Goal: Use online tool/utility: Utilize a website feature to perform a specific function

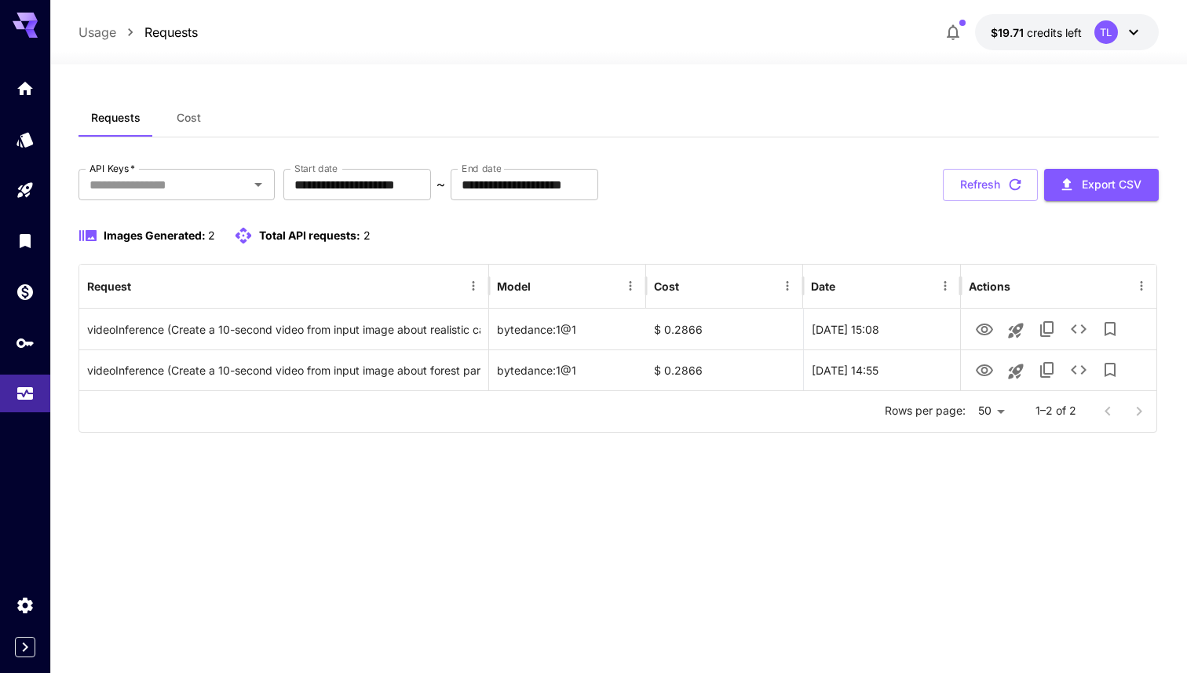
click at [617, 510] on div "**********" at bounding box center [618, 368] width 1080 height 539
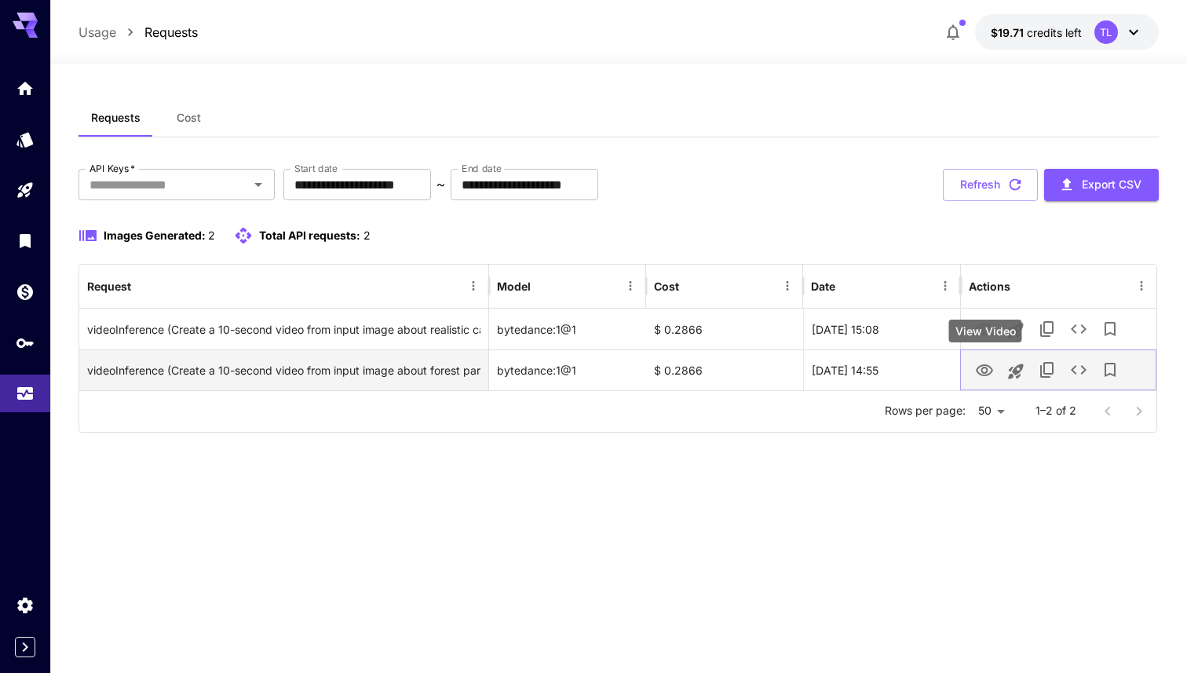
click at [981, 370] on icon "View Video" at bounding box center [984, 370] width 17 height 12
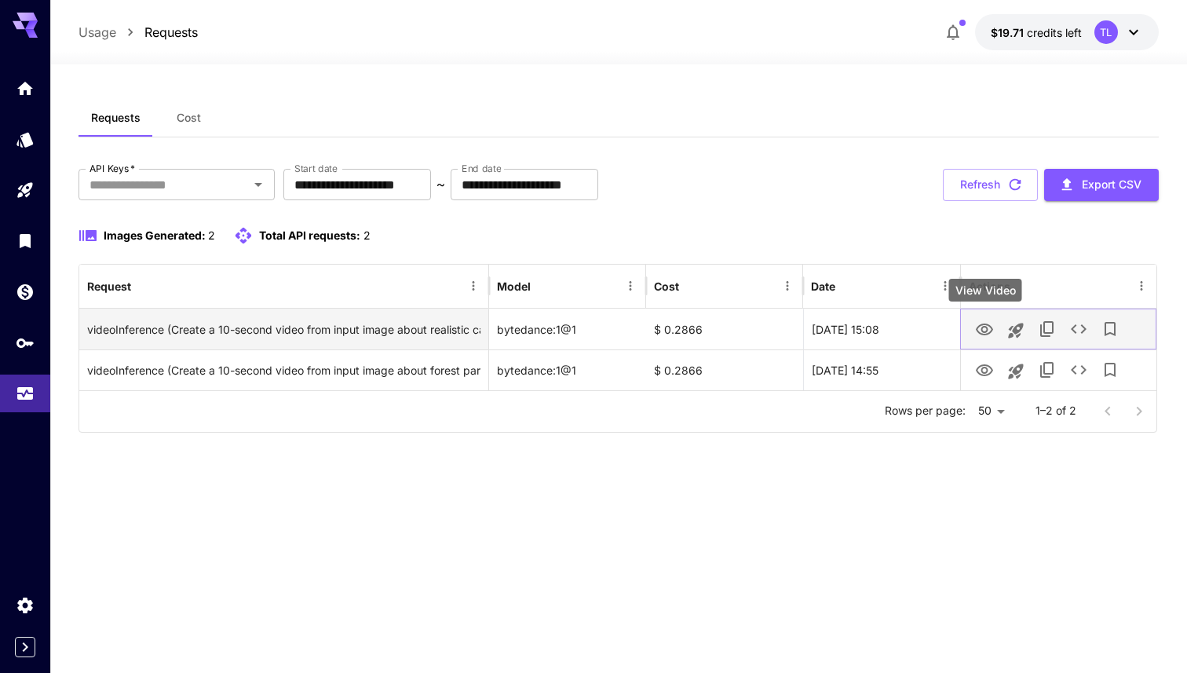
click at [982, 332] on icon "View Video" at bounding box center [984, 329] width 19 height 19
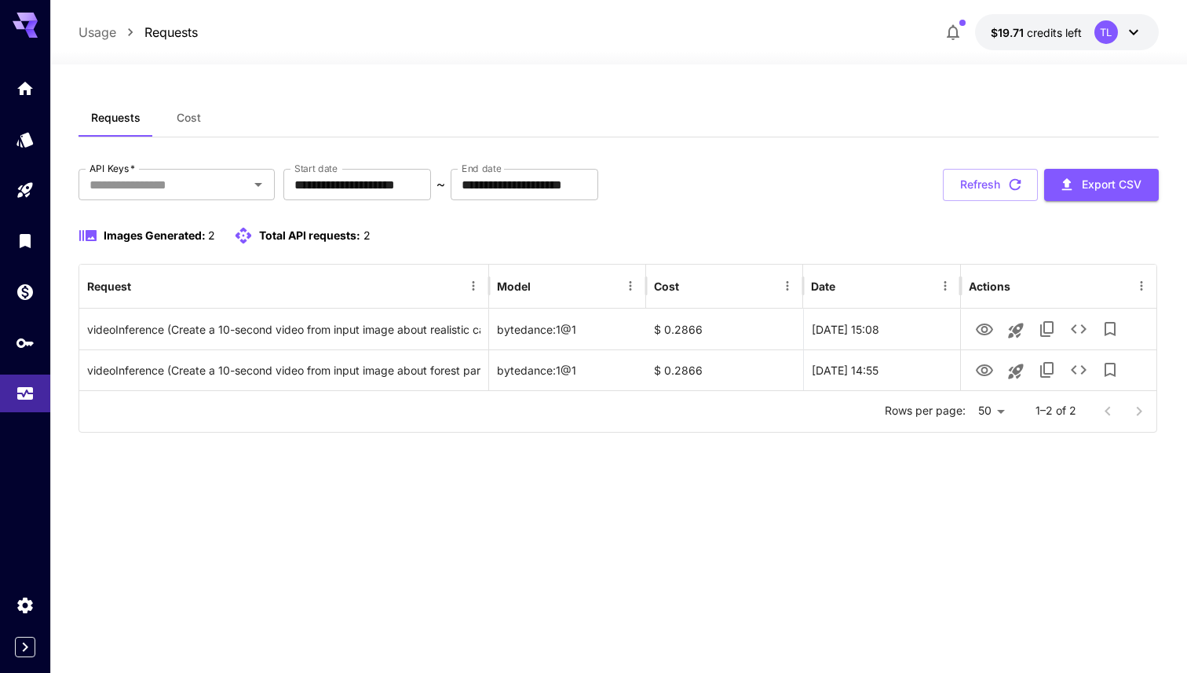
click at [806, 214] on div "**********" at bounding box center [618, 301] width 1080 height 264
click at [190, 113] on span "Cost" at bounding box center [189, 118] width 24 height 14
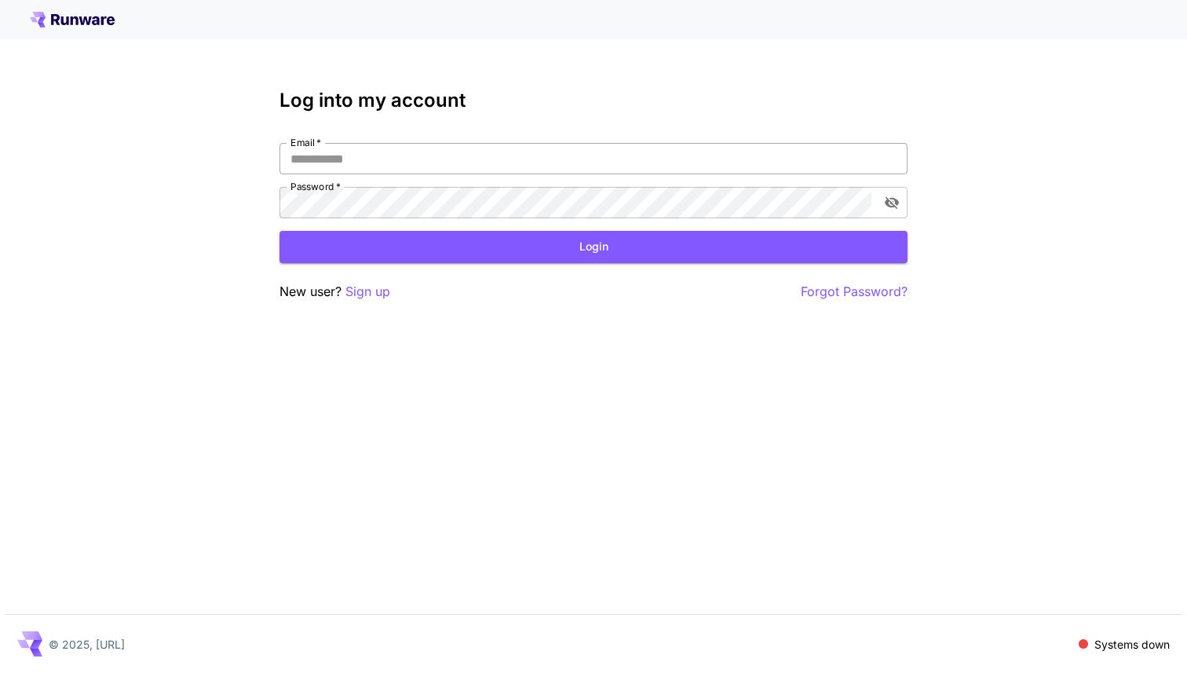
click at [349, 151] on input "Email   *" at bounding box center [593, 158] width 628 height 31
type input "**********"
click at [593, 257] on button "Login" at bounding box center [593, 247] width 628 height 32
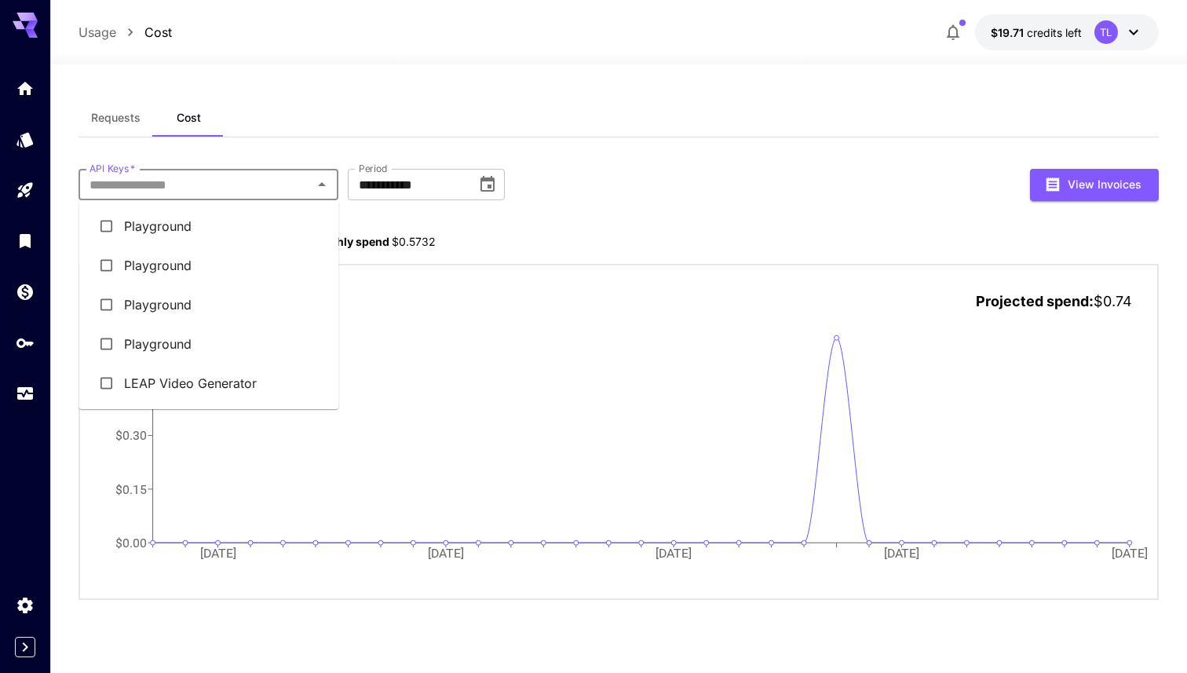
click at [244, 188] on input "API Keys   *" at bounding box center [195, 184] width 224 height 22
click at [229, 382] on li "LEAP Video Generator" at bounding box center [209, 382] width 260 height 39
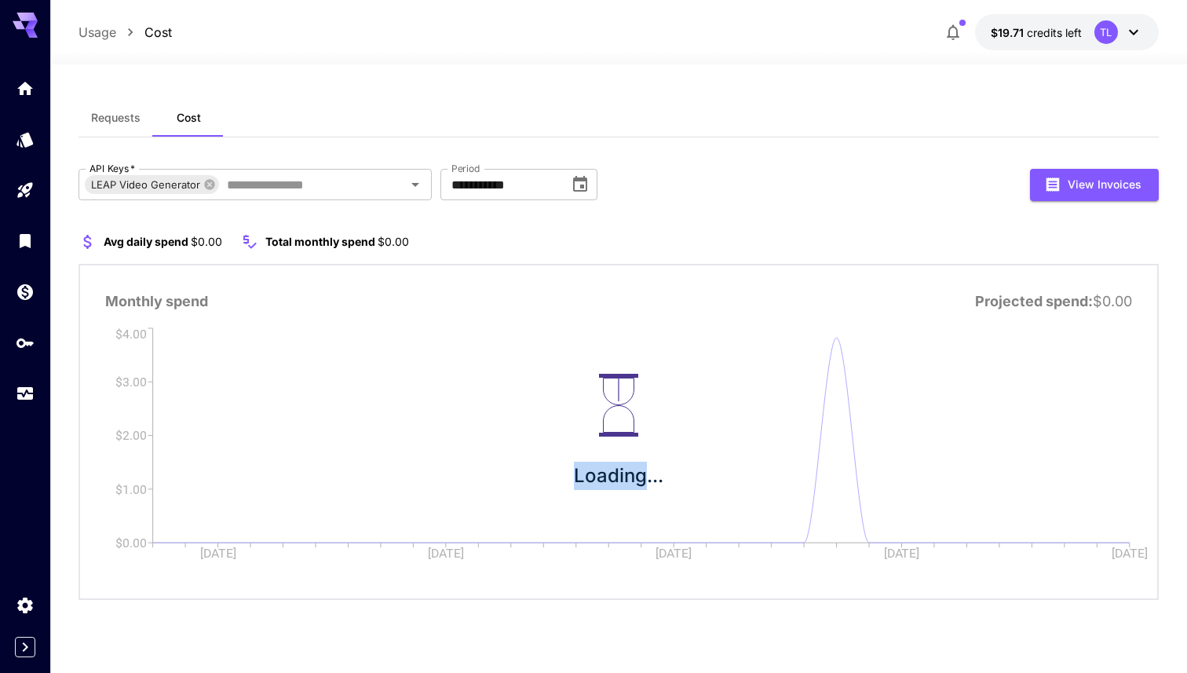
click at [229, 382] on div "Loading..." at bounding box center [618, 432] width 1077 height 334
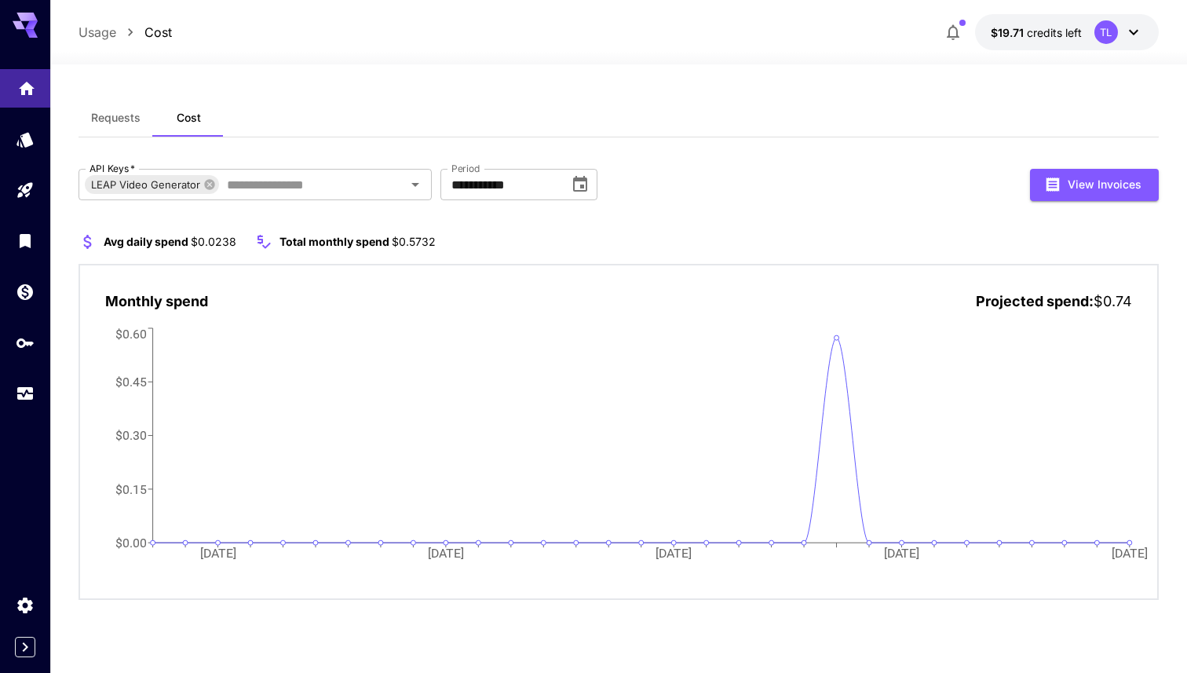
click at [26, 97] on link at bounding box center [25, 88] width 50 height 38
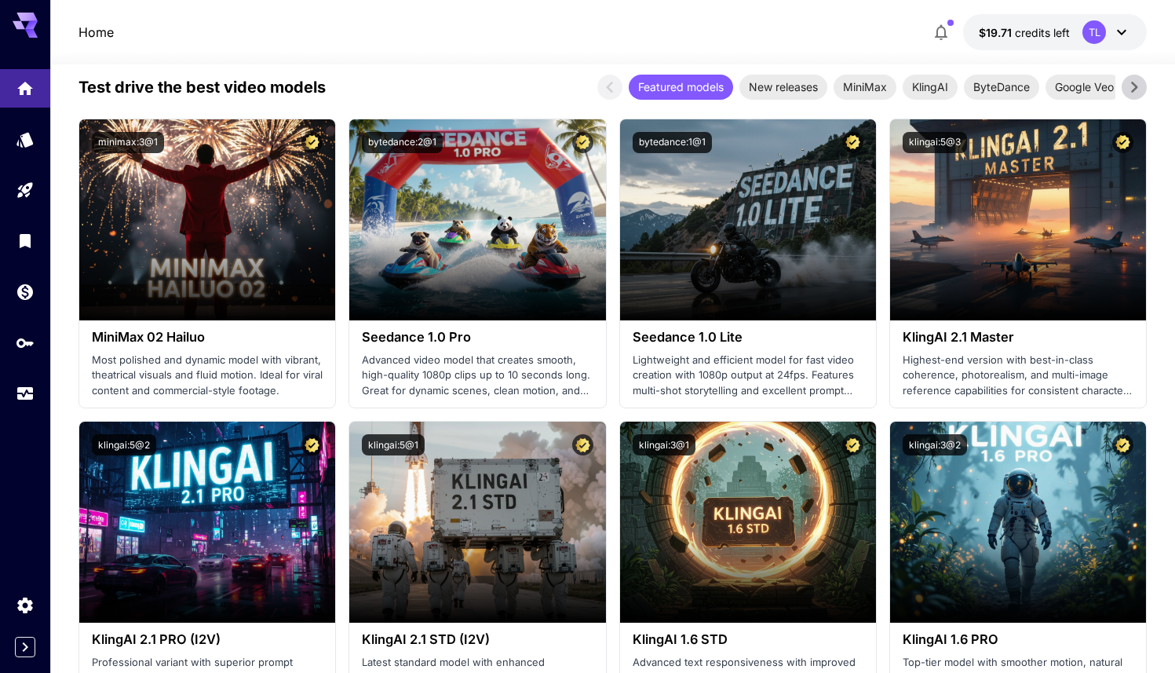
scroll to position [514, 0]
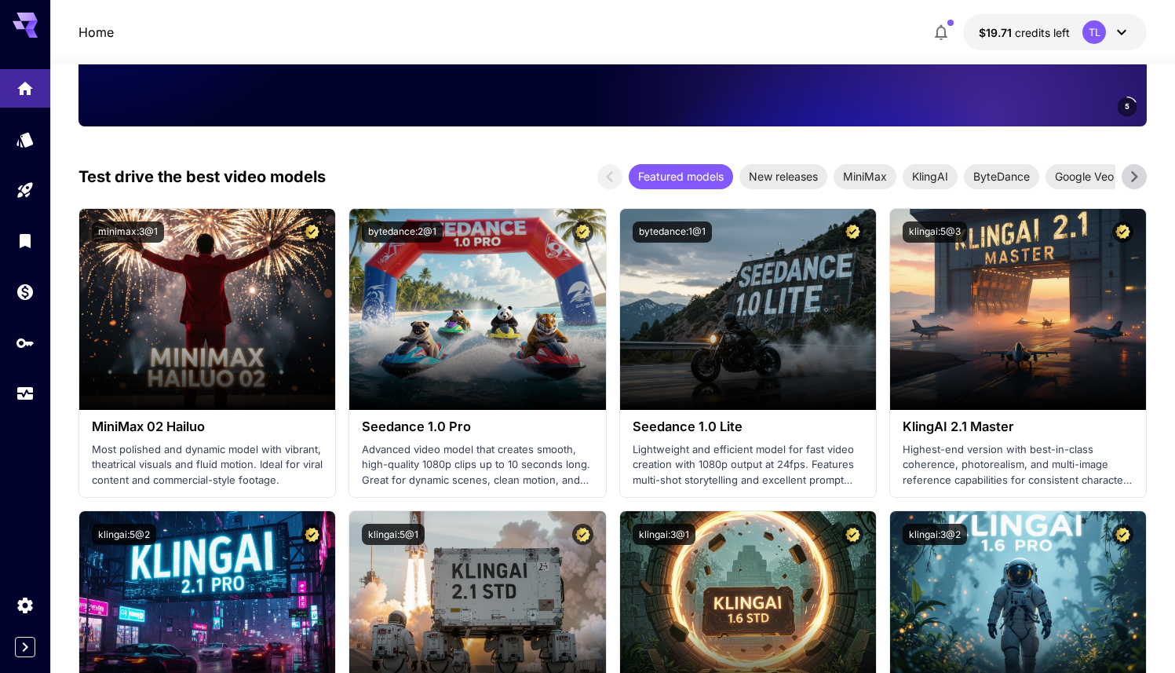
scroll to position [378, 0]
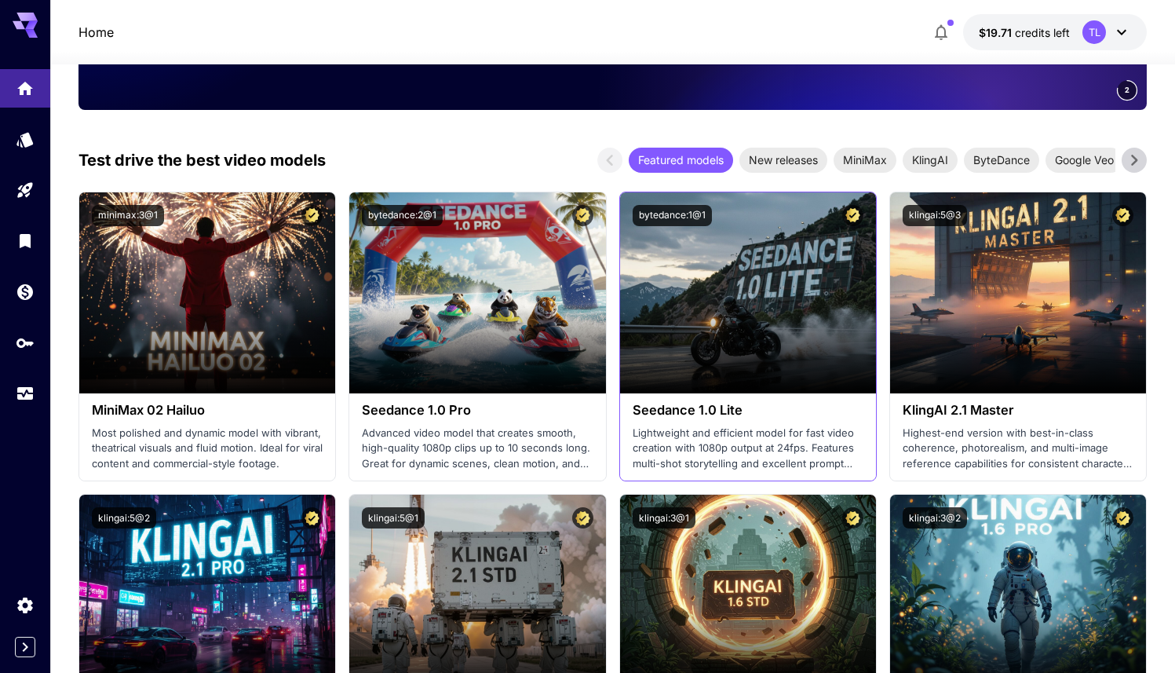
click at [728, 417] on h3 "Seedance 1.0 Lite" at bounding box center [748, 410] width 231 height 15
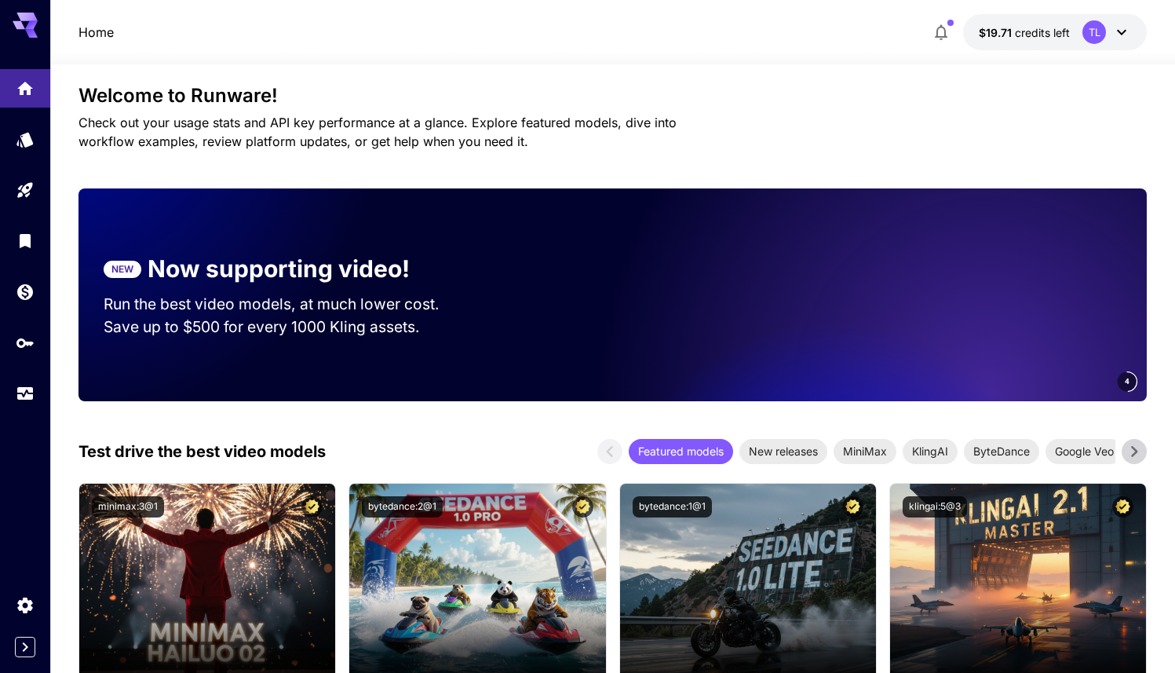
scroll to position [195, 0]
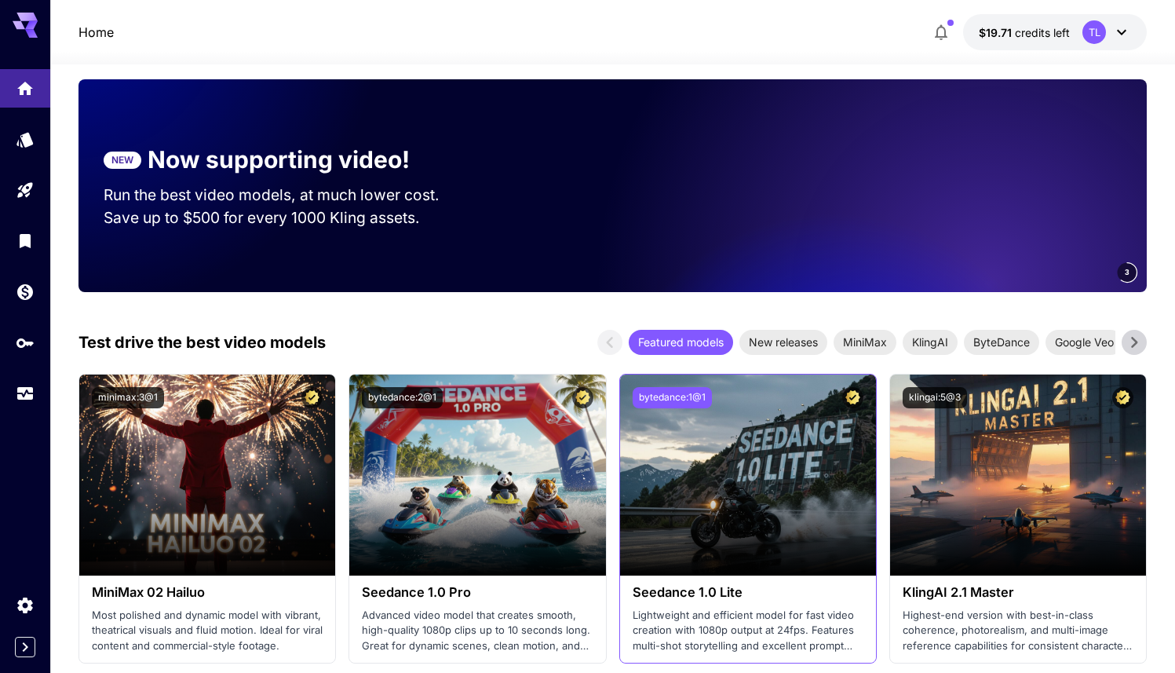
click at [669, 399] on button "bytedance:1@1" at bounding box center [672, 397] width 79 height 21
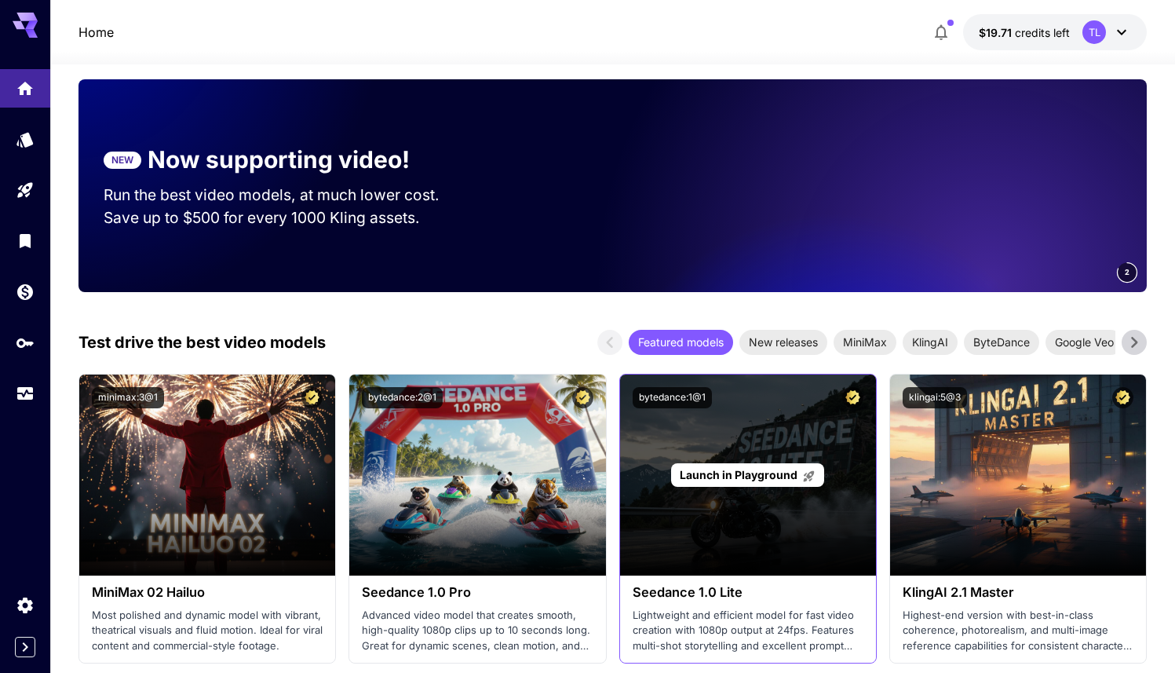
click at [790, 428] on div "Launch in Playground" at bounding box center [748, 474] width 256 height 201
click at [755, 481] on span "Launch in Playground" at bounding box center [739, 474] width 118 height 13
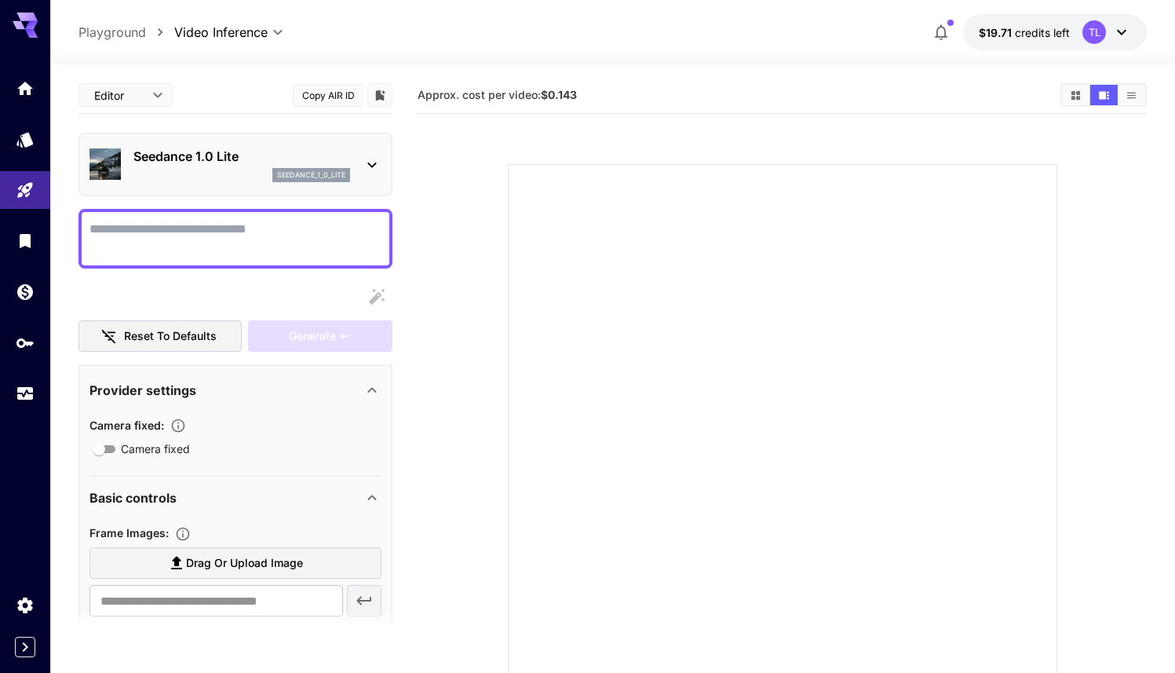
click at [155, 93] on body "**********" at bounding box center [587, 398] width 1175 height 797
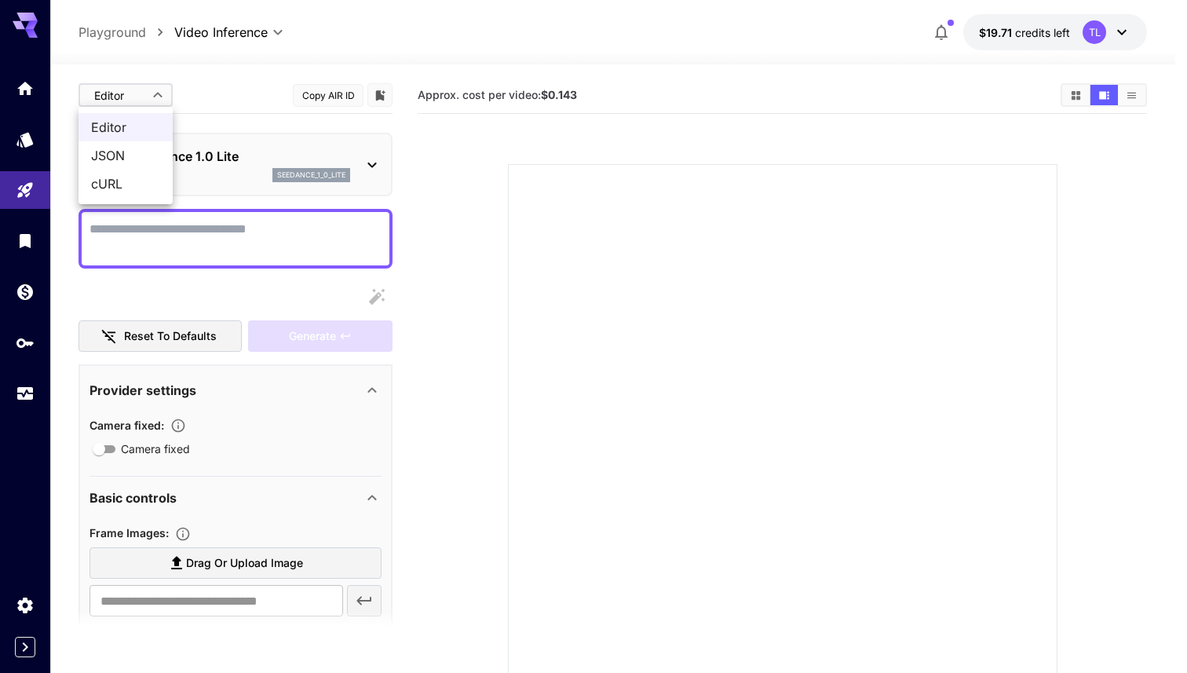
click at [254, 111] on div at bounding box center [593, 336] width 1187 height 673
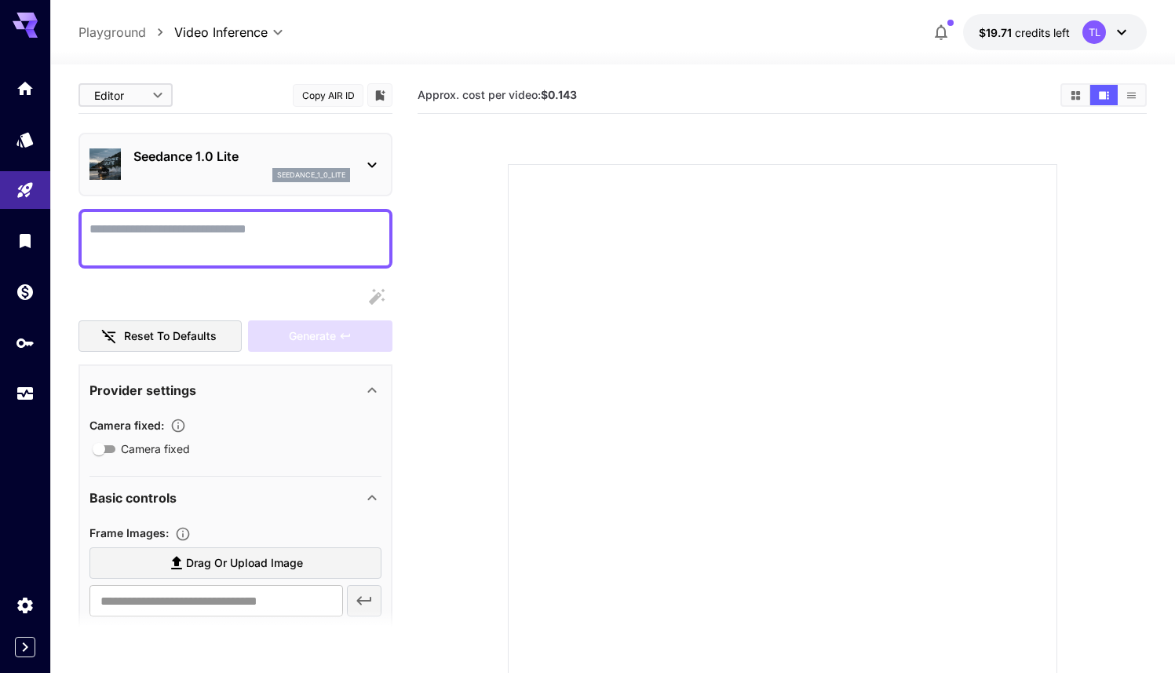
click at [373, 158] on icon at bounding box center [372, 164] width 19 height 19
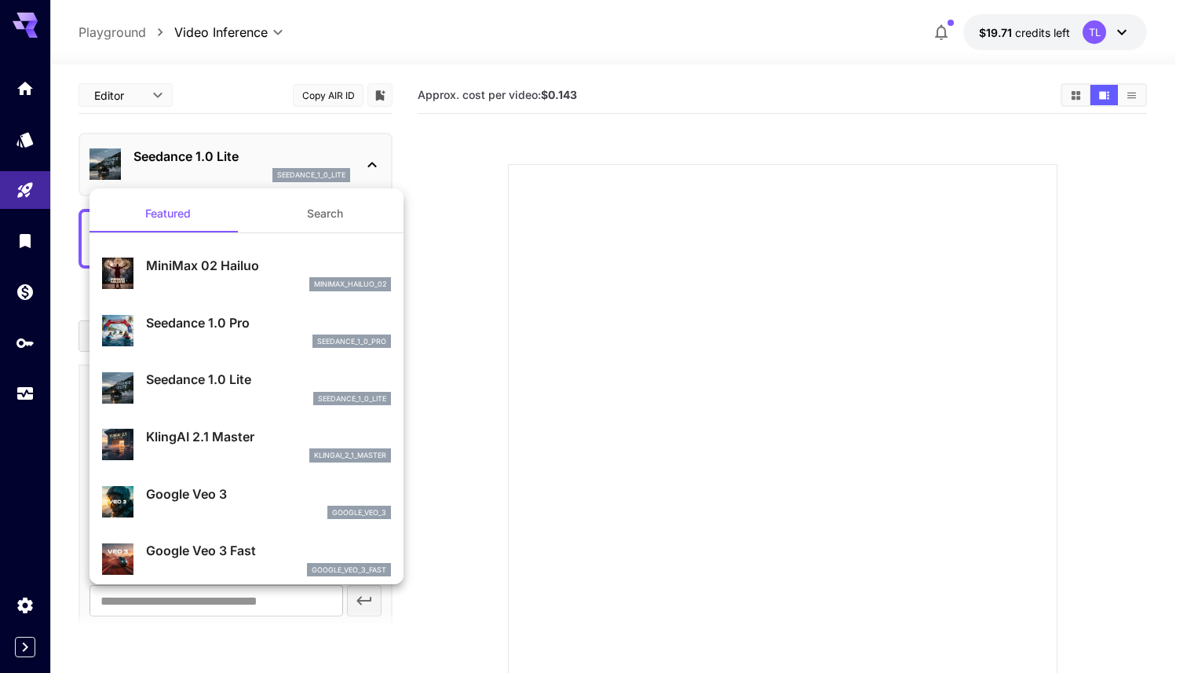
click at [133, 98] on div at bounding box center [593, 336] width 1187 height 673
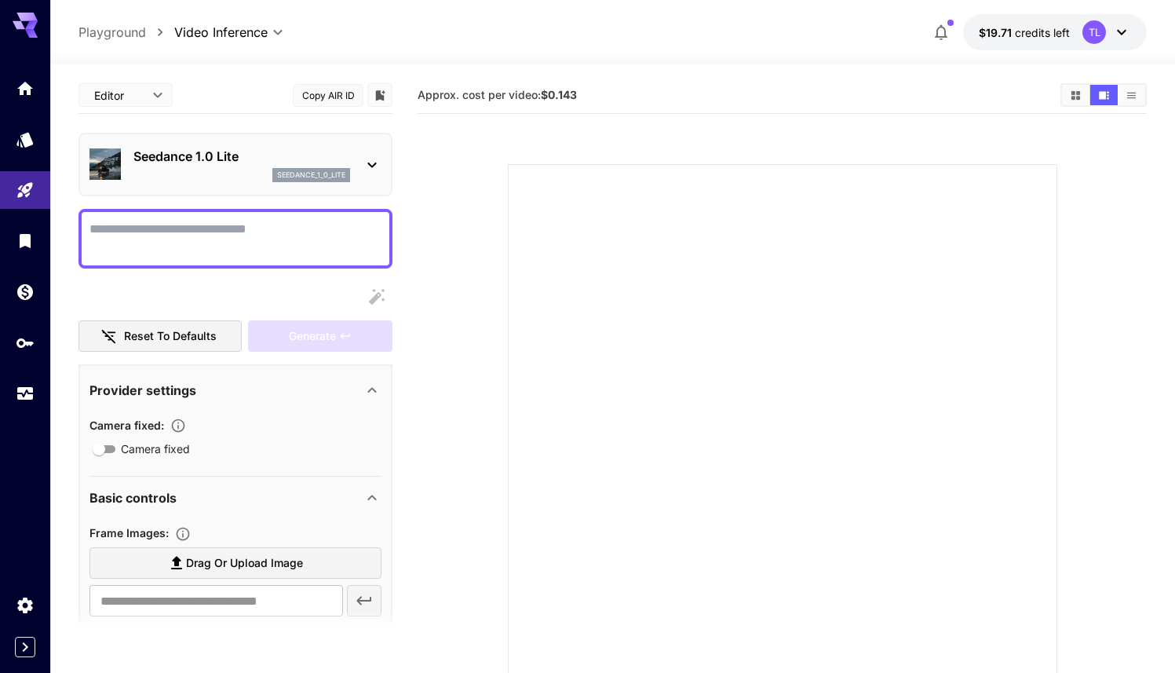
click at [148, 97] on div "Featured Search MiniMax 02 Hailuo minimax_hailuo_02 Seedance 1.0 Pro seedance_1…" at bounding box center [157, 235] width 314 height 471
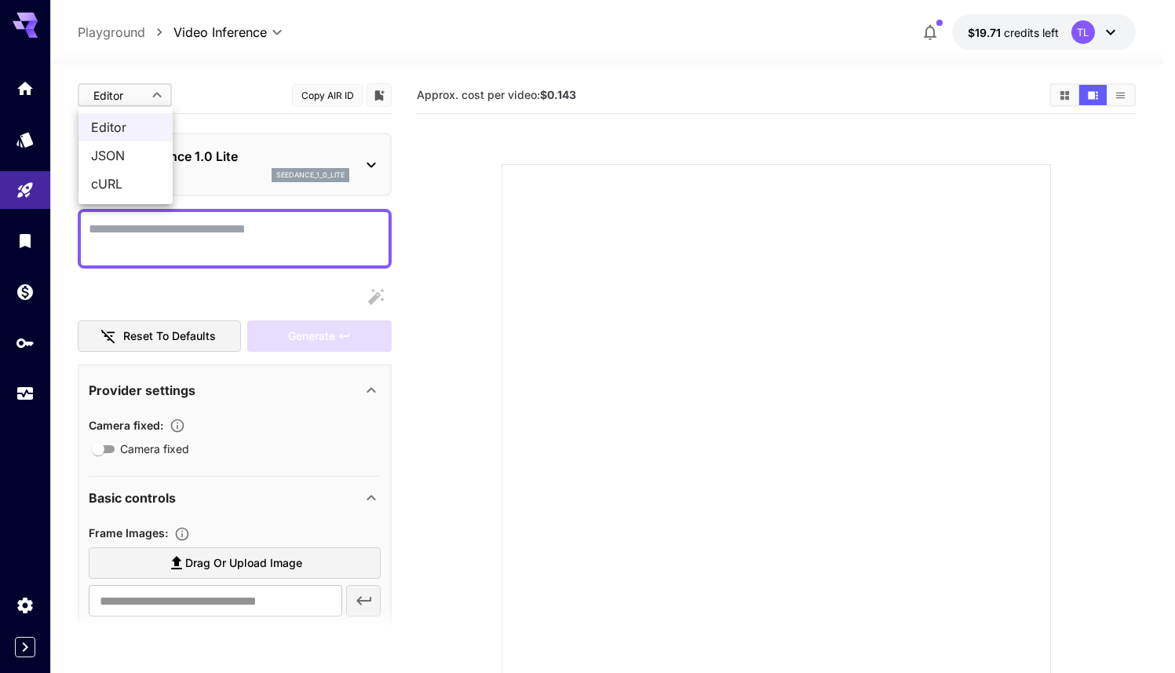
click at [151, 99] on body "**********" at bounding box center [587, 398] width 1175 height 797
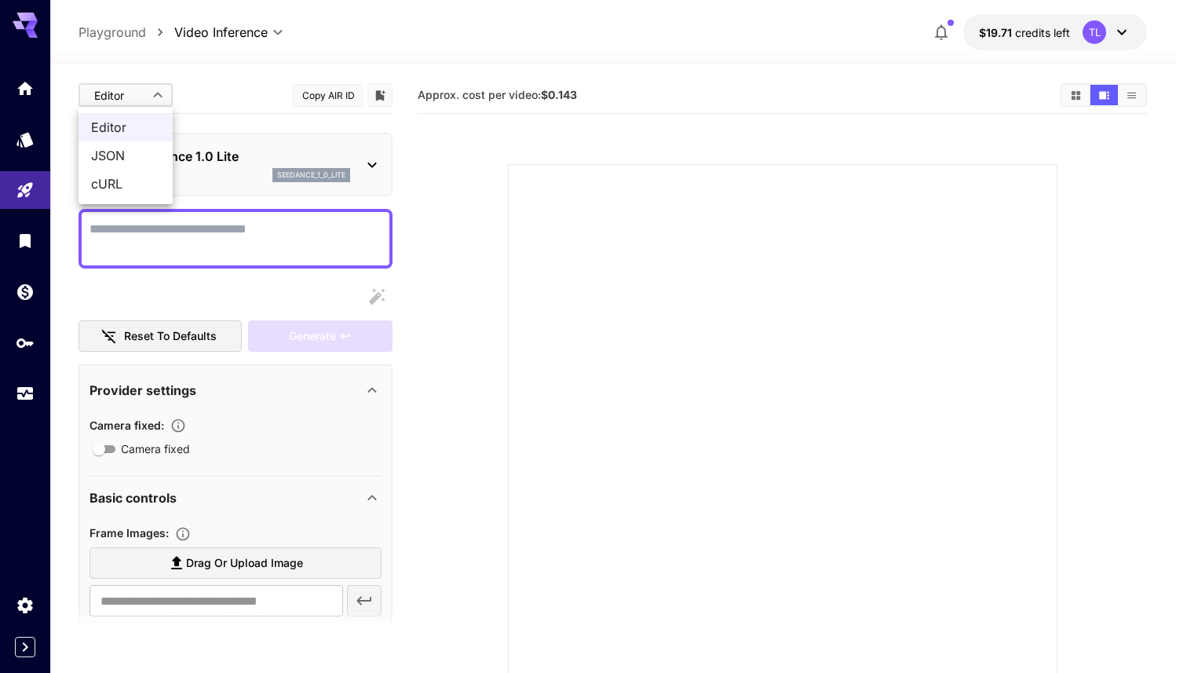
click at [151, 149] on span "JSON" at bounding box center [125, 155] width 69 height 19
type input "****"
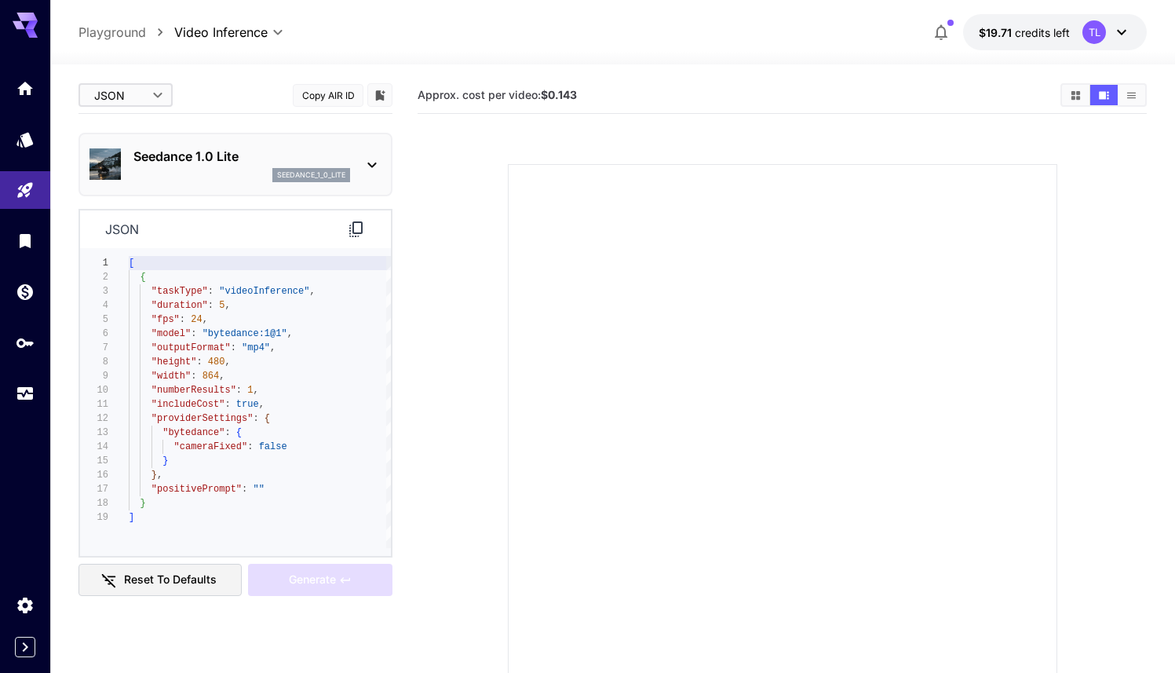
click at [366, 161] on icon at bounding box center [372, 164] width 19 height 19
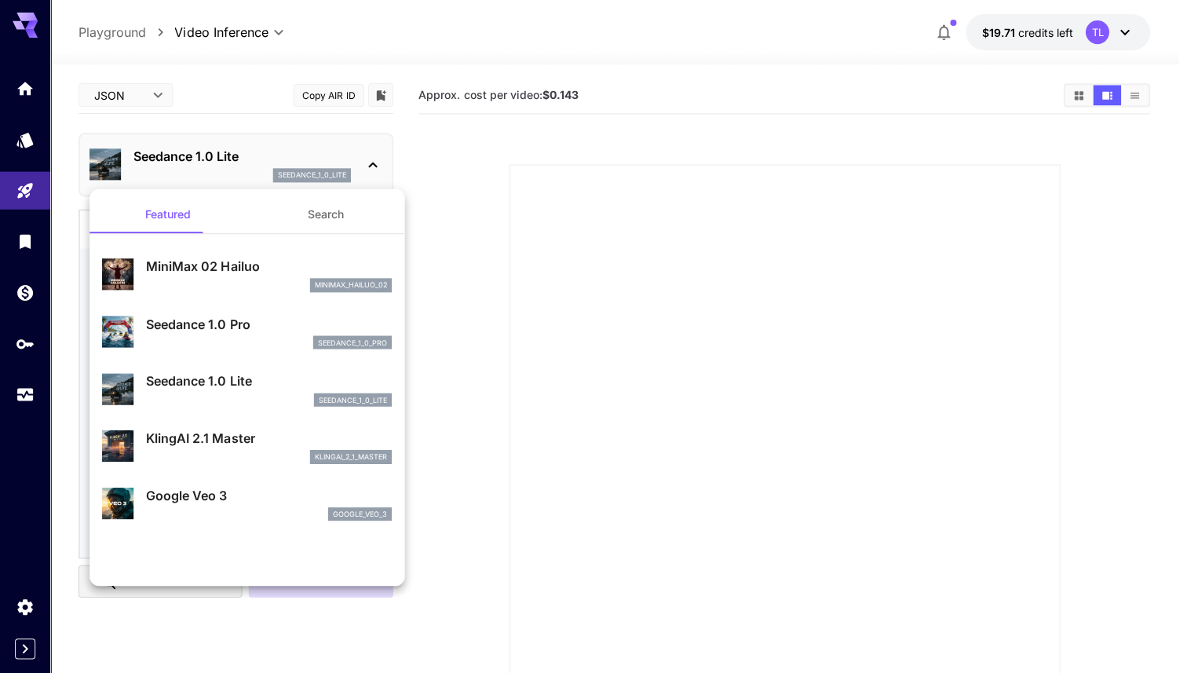
click at [366, 161] on div at bounding box center [593, 336] width 1187 height 673
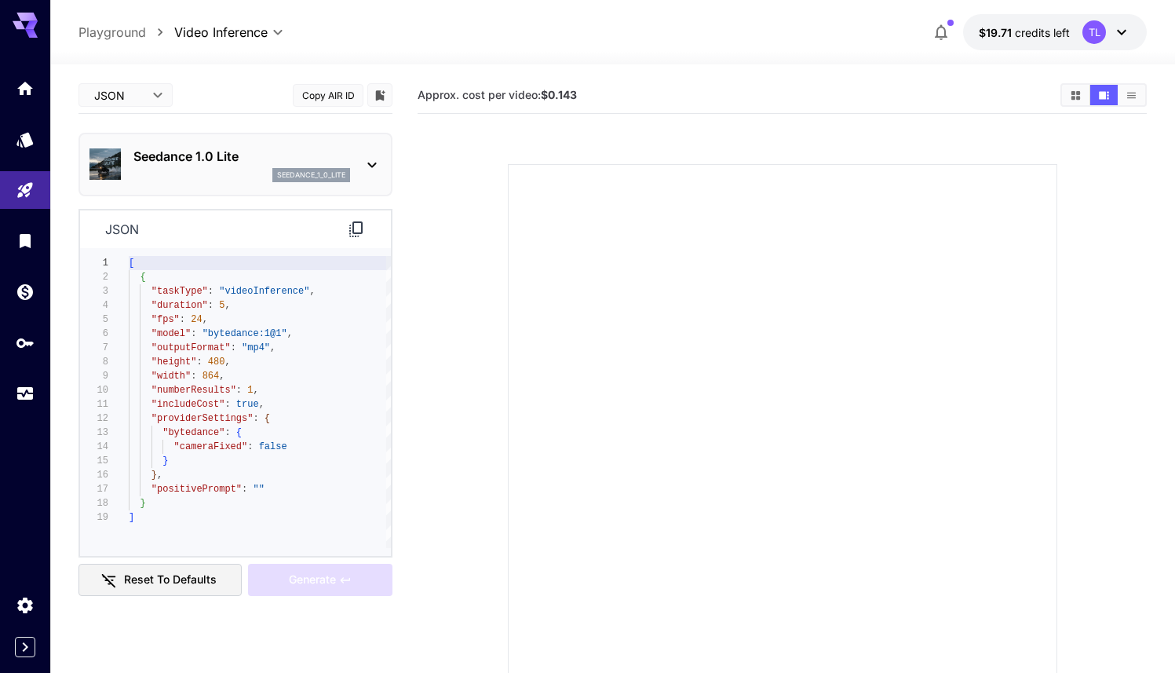
click at [368, 163] on icon at bounding box center [371, 164] width 9 height 5
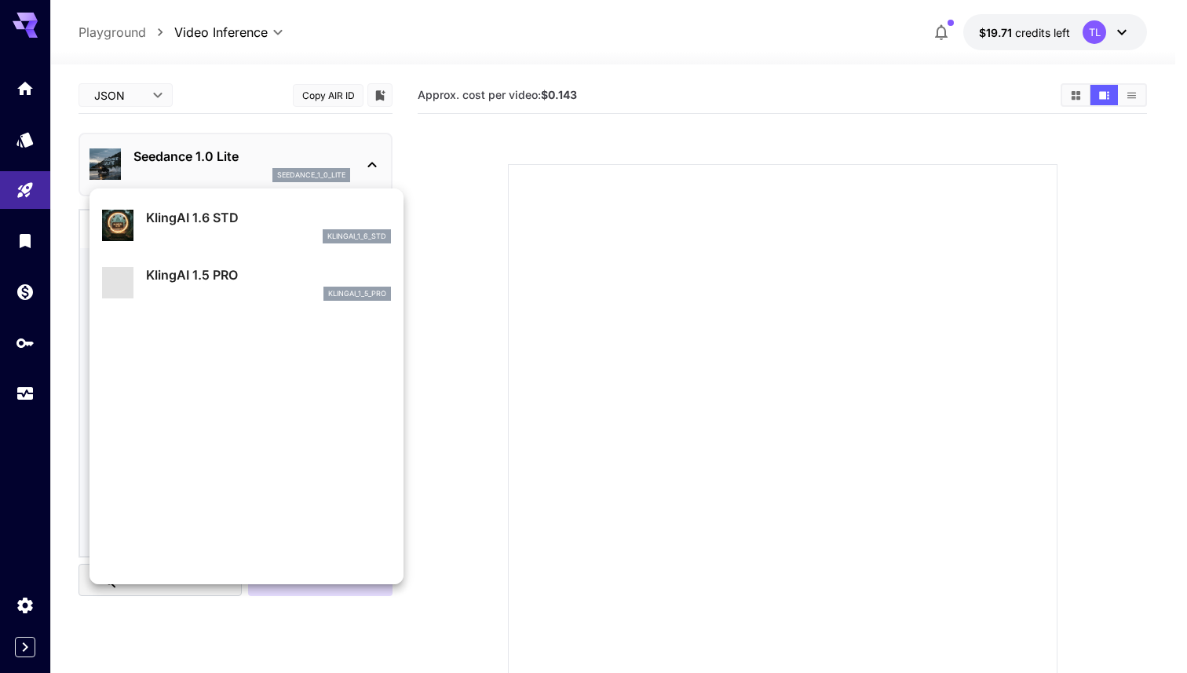
scroll to position [795, 0]
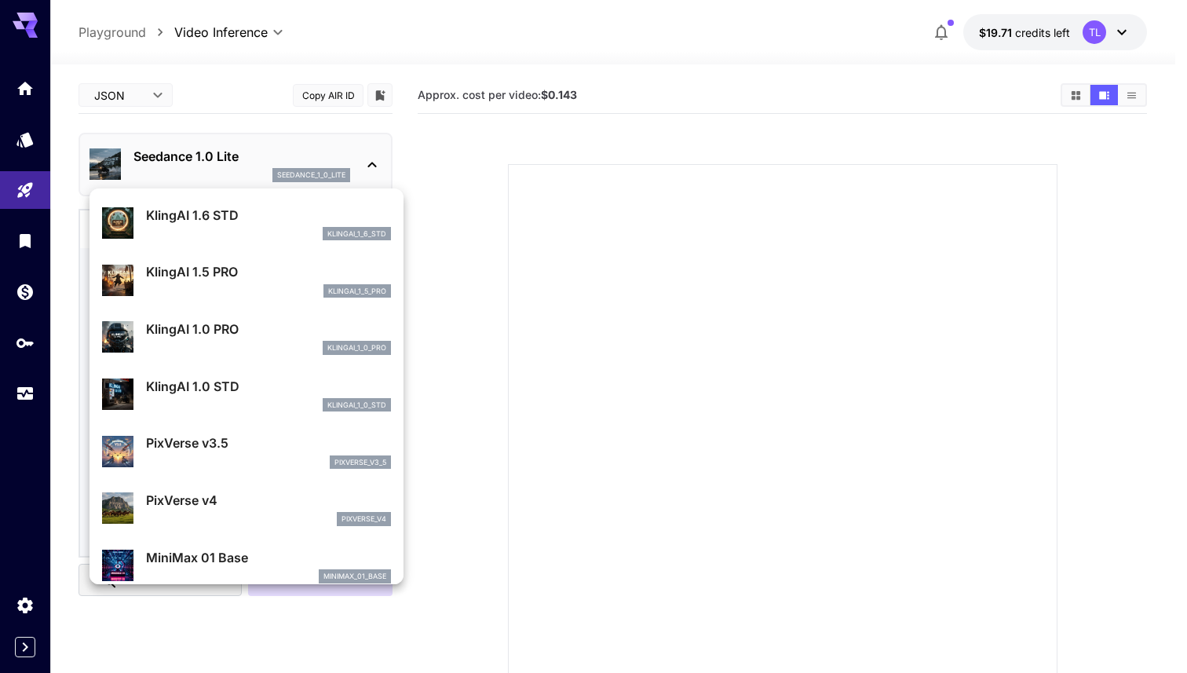
click at [428, 162] on div at bounding box center [593, 336] width 1187 height 673
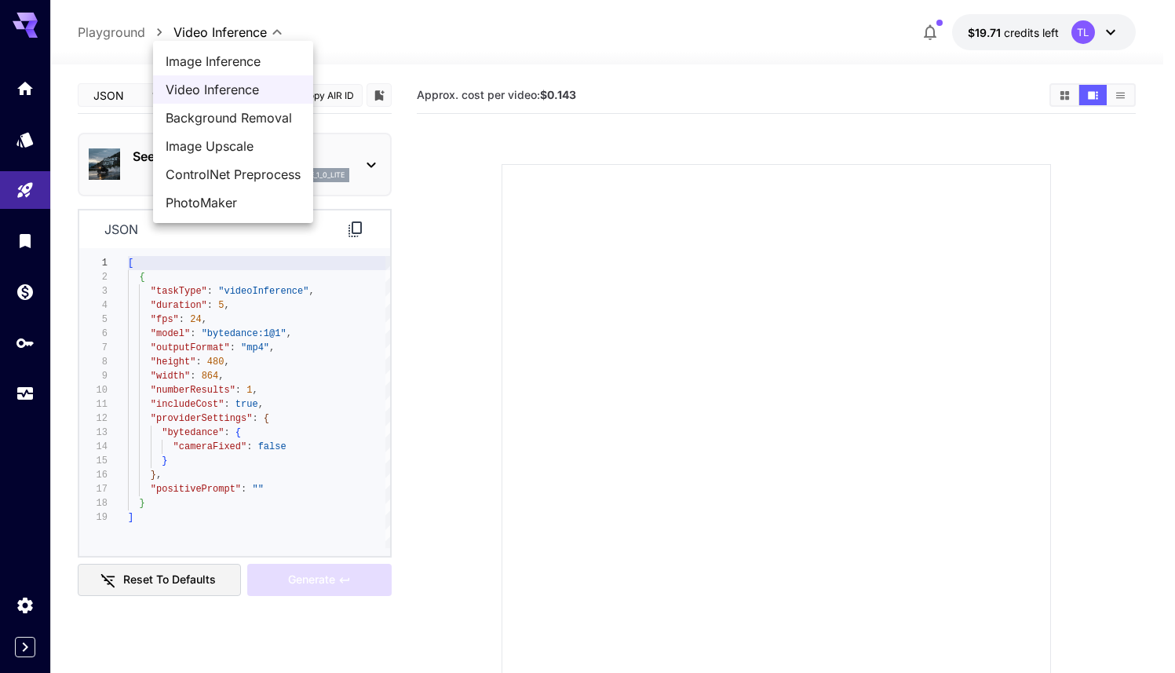
click at [239, 39] on body "**********" at bounding box center [587, 398] width 1175 height 797
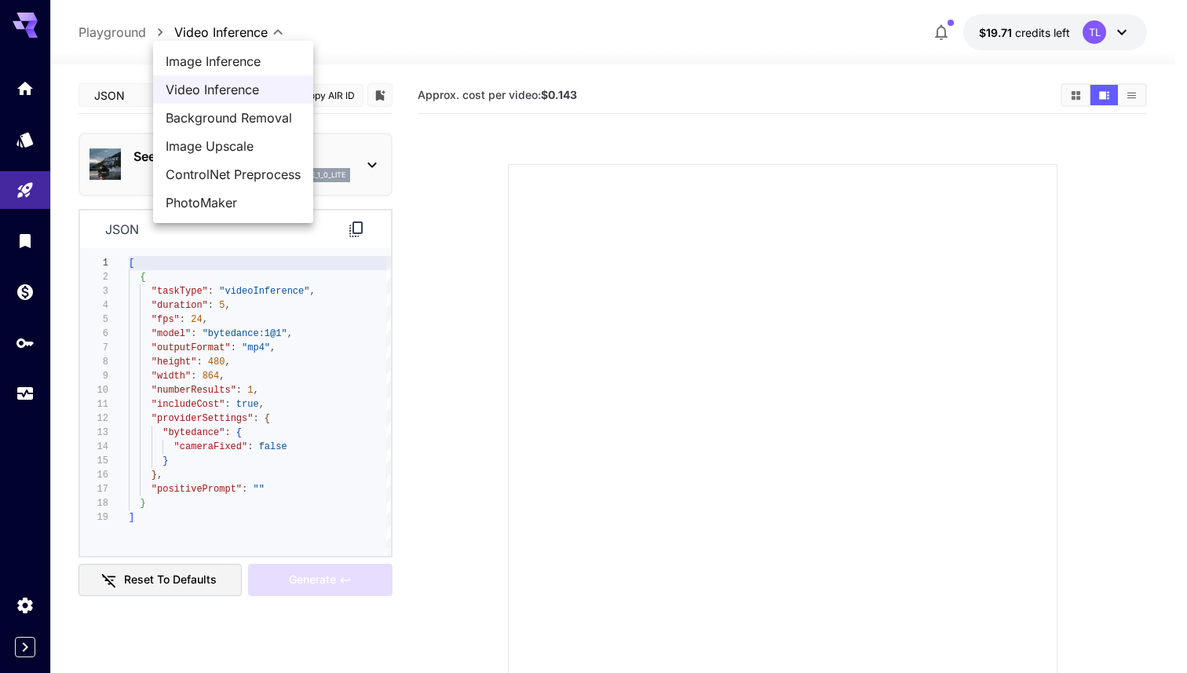
click at [238, 39] on div at bounding box center [593, 336] width 1187 height 673
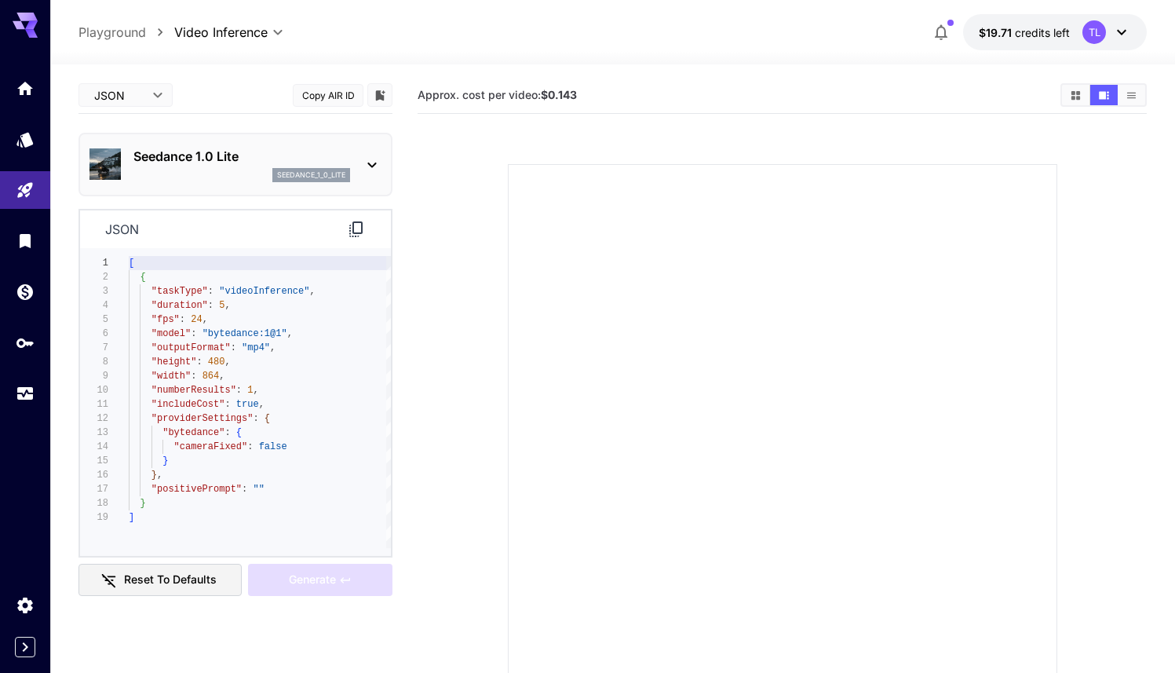
click at [238, 39] on body "**********" at bounding box center [587, 398] width 1175 height 797
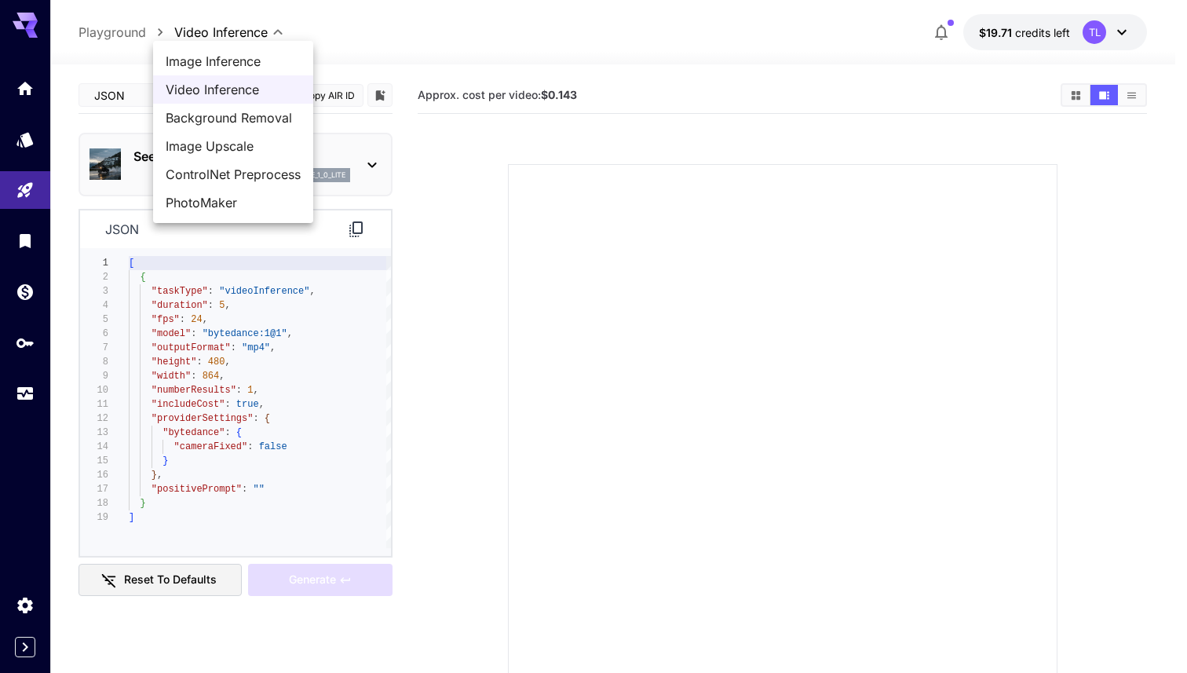
click at [239, 58] on span "Image Inference" at bounding box center [233, 61] width 135 height 19
type input "**********"
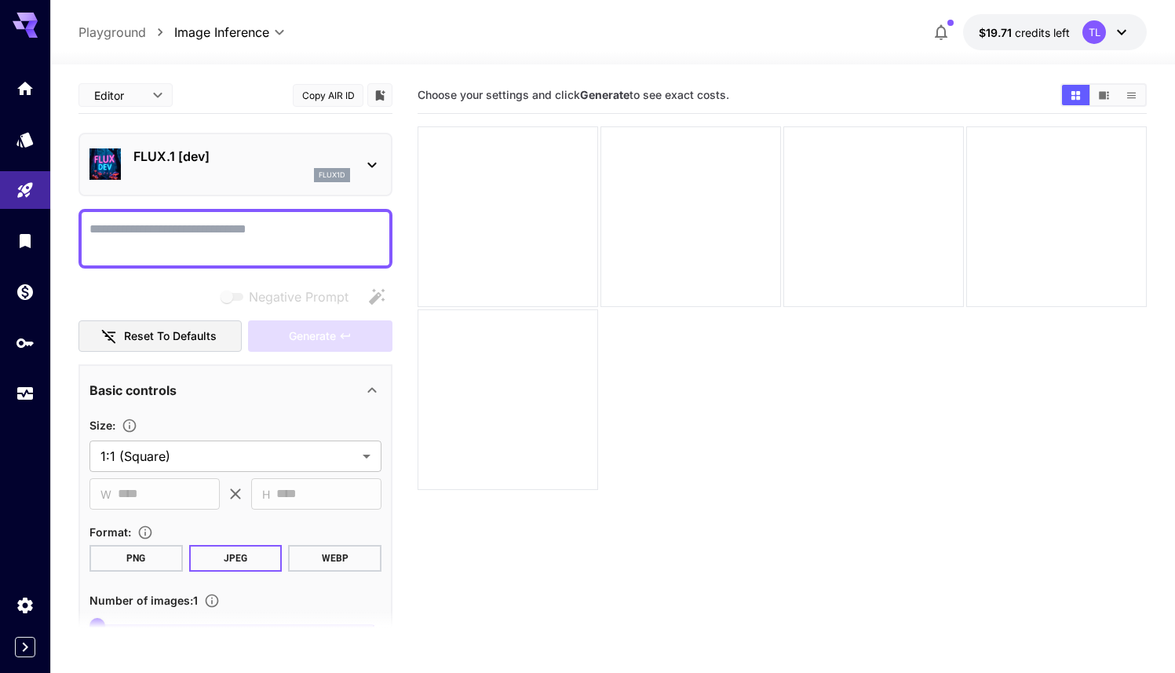
click at [371, 165] on icon at bounding box center [372, 164] width 19 height 19
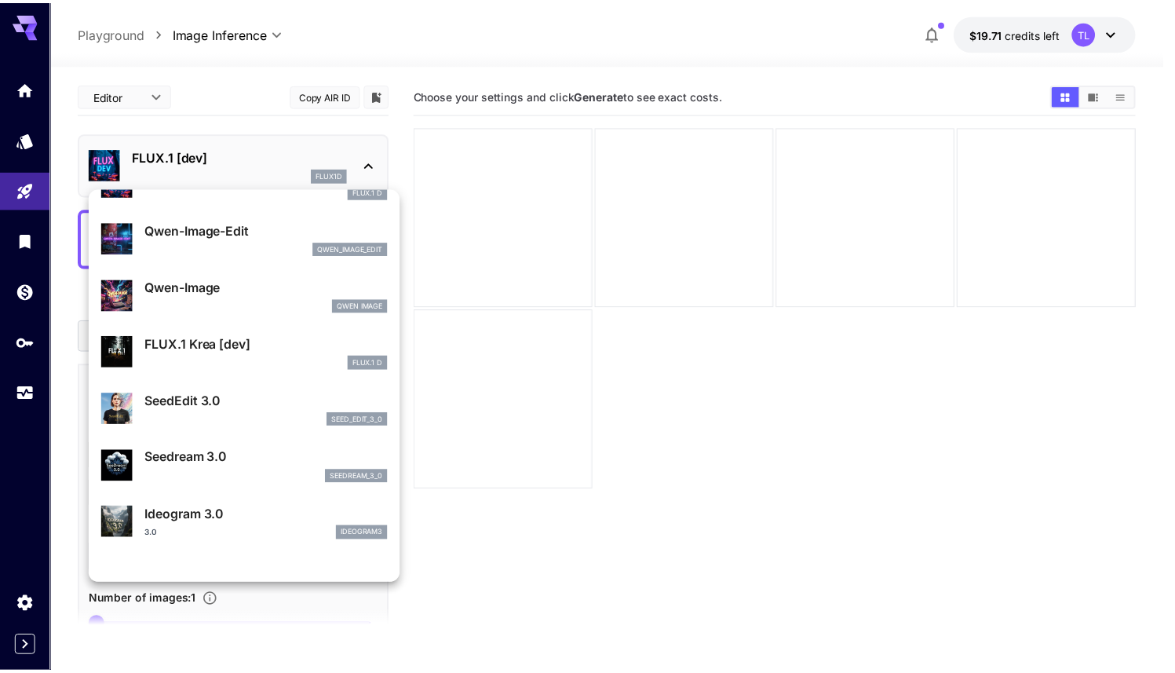
scroll to position [119, 0]
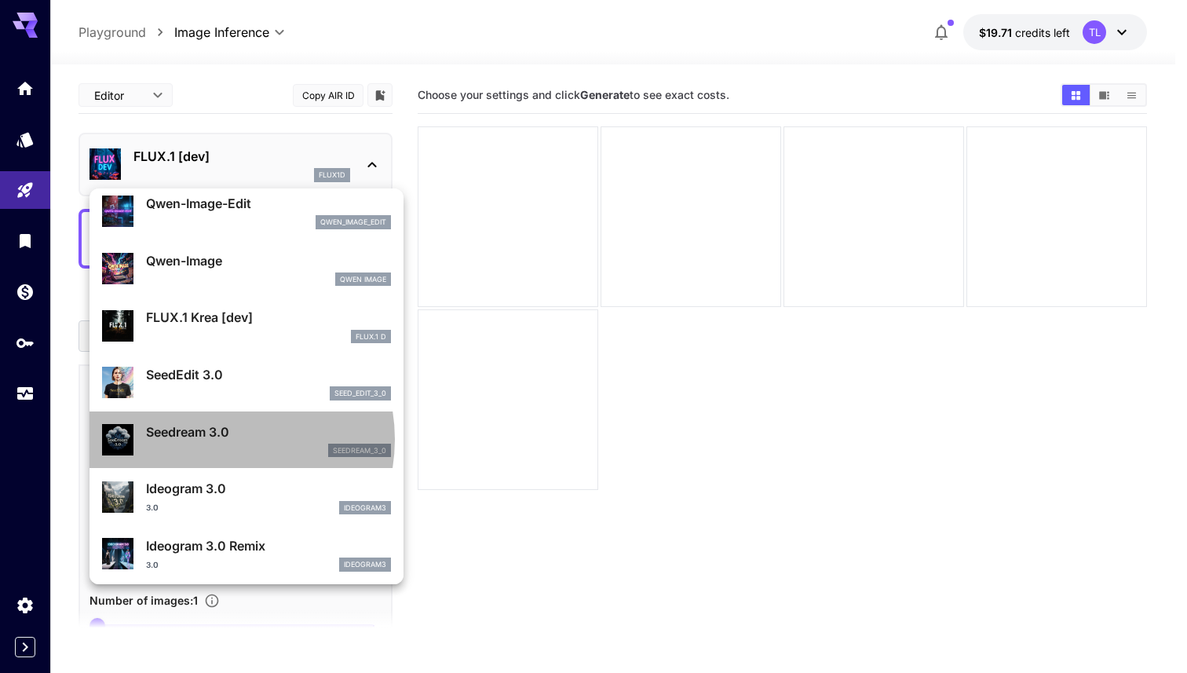
click at [221, 440] on p "Seedream 3.0" at bounding box center [268, 431] width 245 height 19
type input "***"
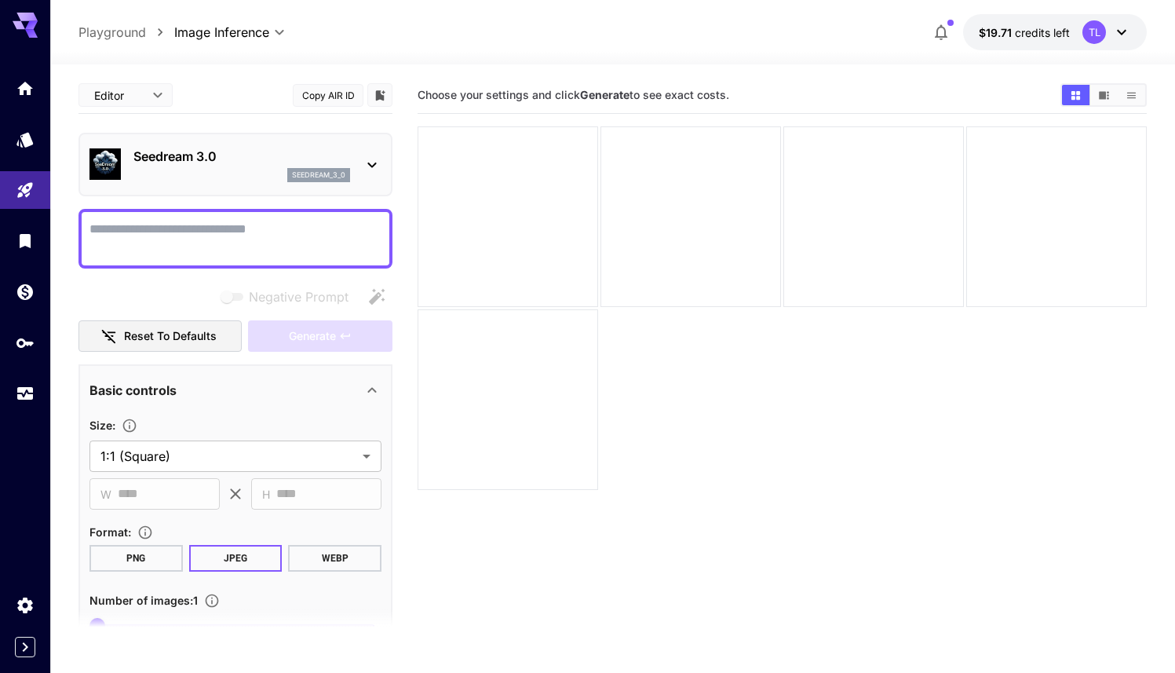
click at [177, 153] on p "Seedream 3.0" at bounding box center [241, 156] width 217 height 19
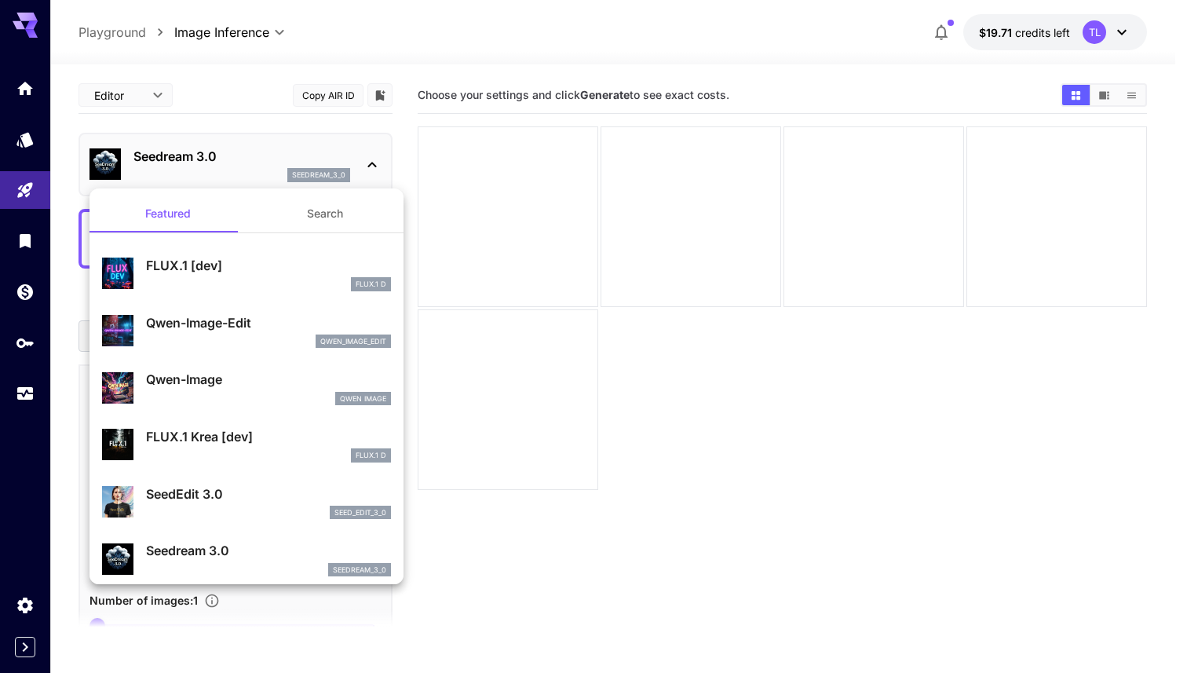
click at [177, 153] on div at bounding box center [593, 336] width 1187 height 673
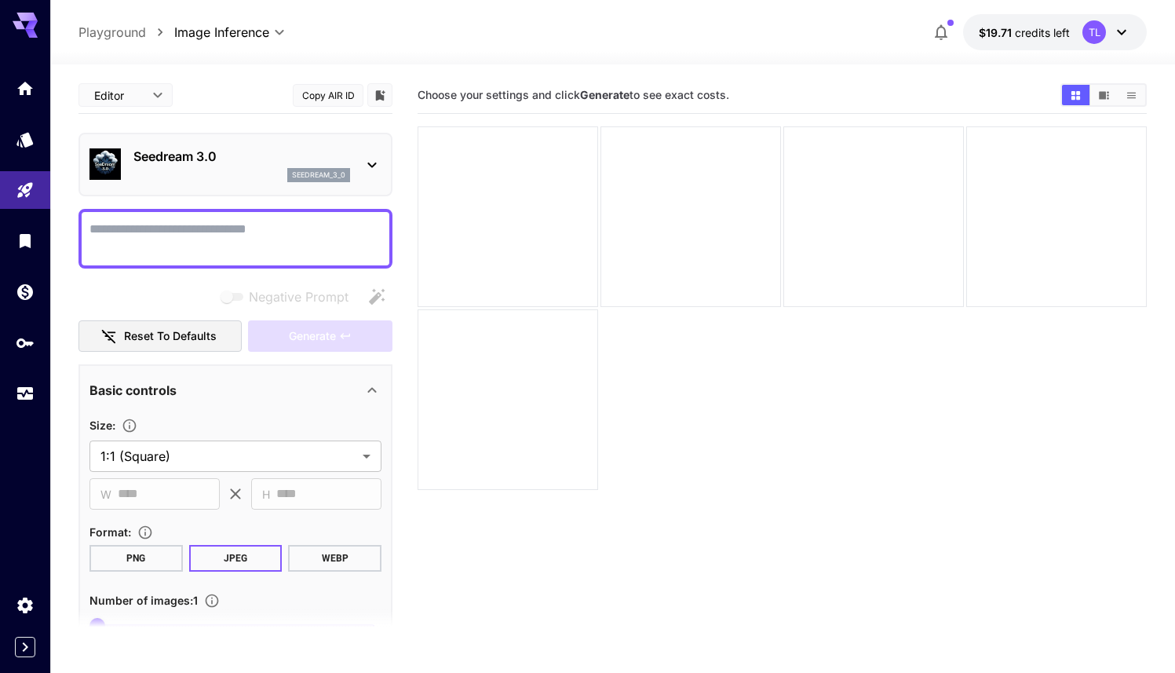
click at [403, 187] on main "**********" at bounding box center [612, 419] width 1068 height 685
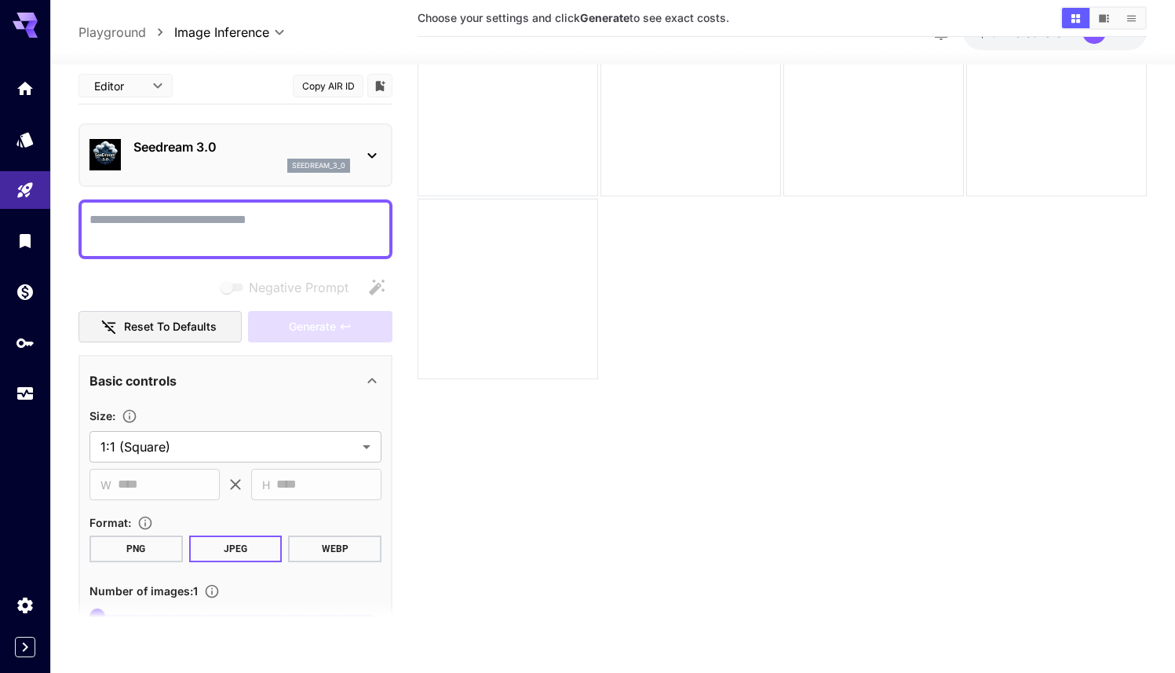
scroll to position [124, 0]
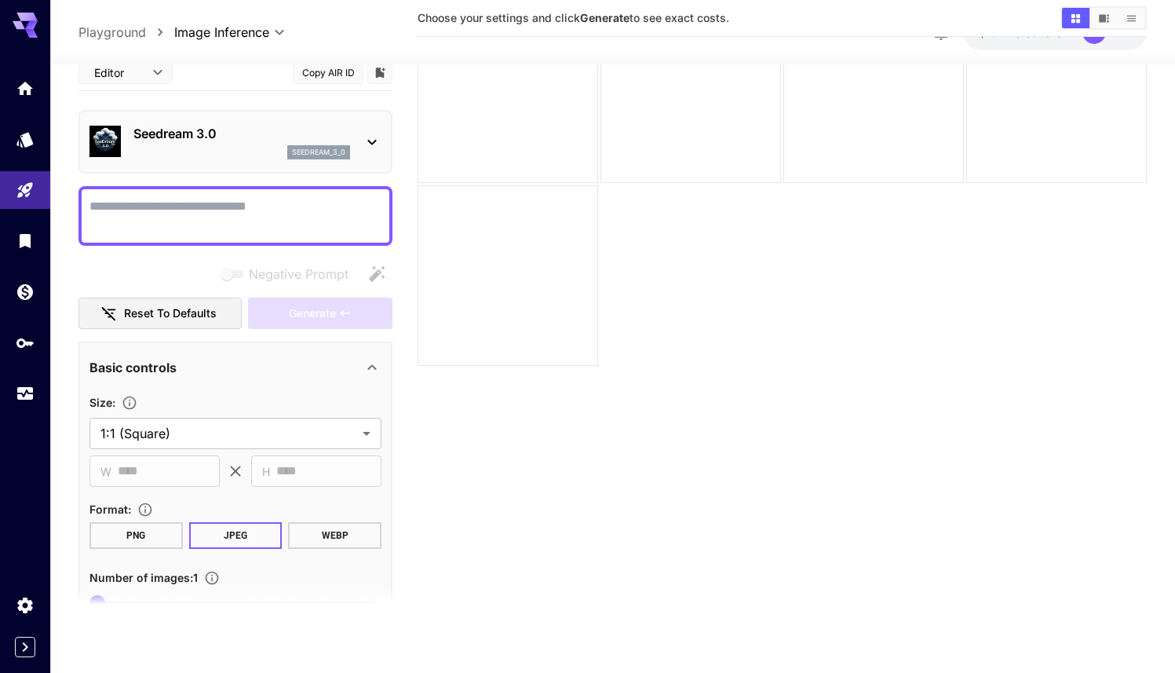
click at [151, 539] on button "PNG" at bounding box center [135, 534] width 93 height 27
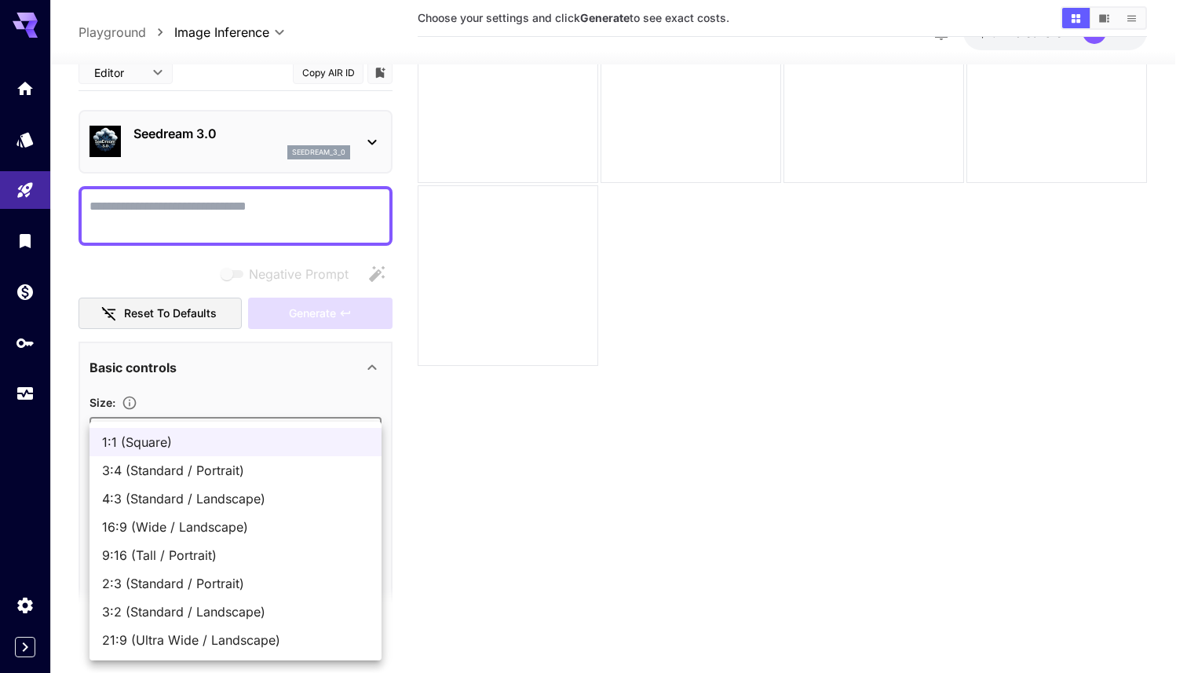
click at [360, 437] on body "**********" at bounding box center [593, 274] width 1187 height 797
click at [321, 465] on span "3:4 (Standard / Portrait)" at bounding box center [235, 470] width 267 height 19
type input "**********"
type input "***"
type input "****"
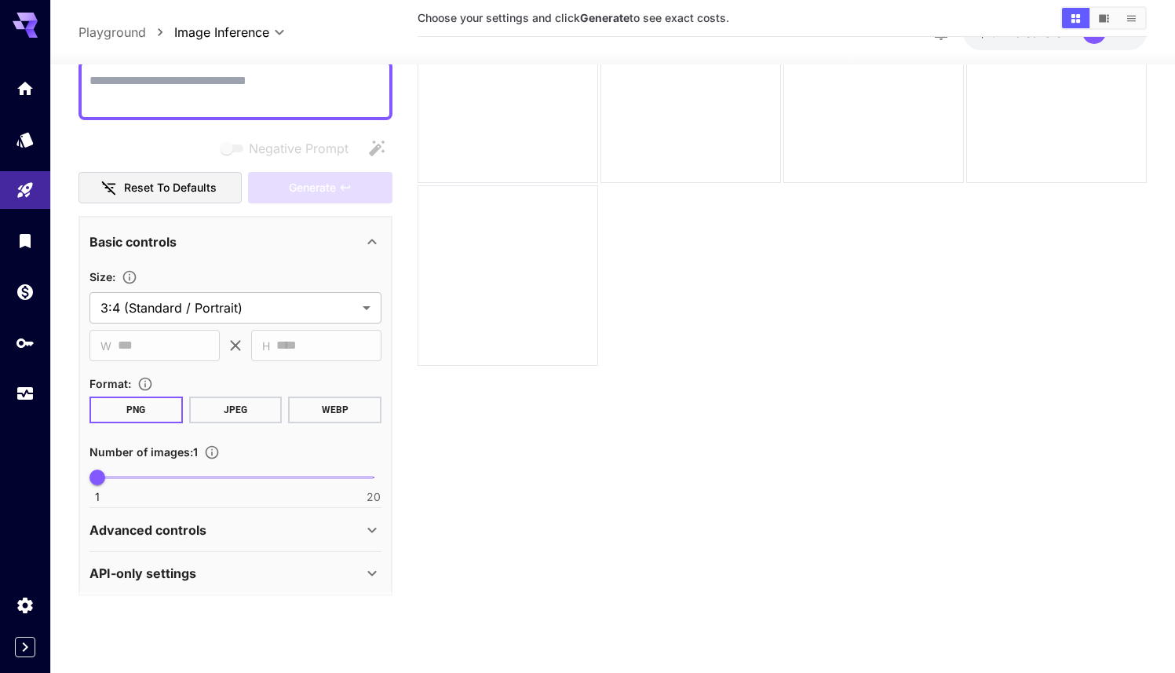
scroll to position [134, 0]
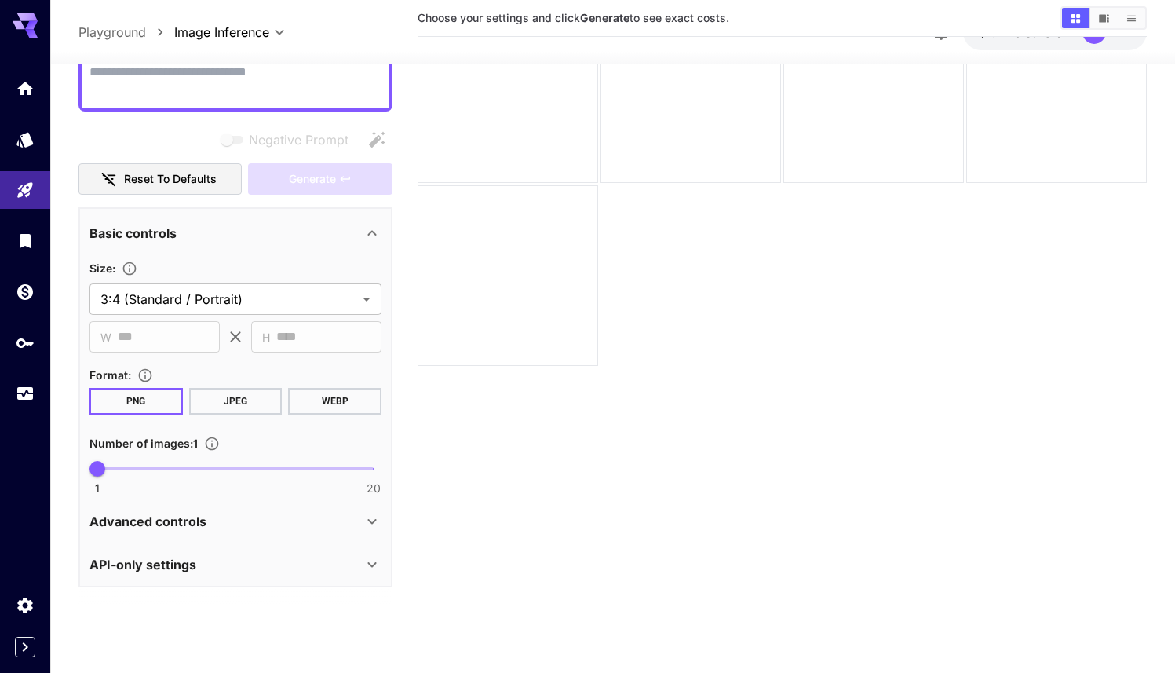
click at [377, 515] on icon at bounding box center [372, 520] width 19 height 19
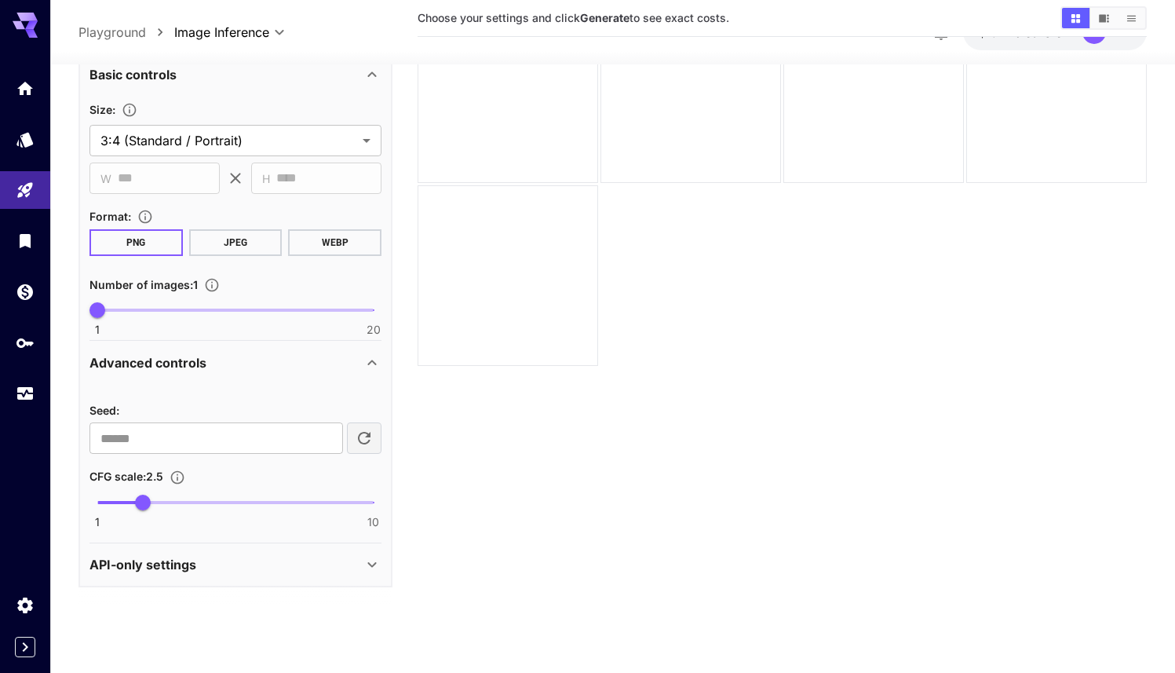
click at [364, 562] on icon at bounding box center [372, 564] width 19 height 19
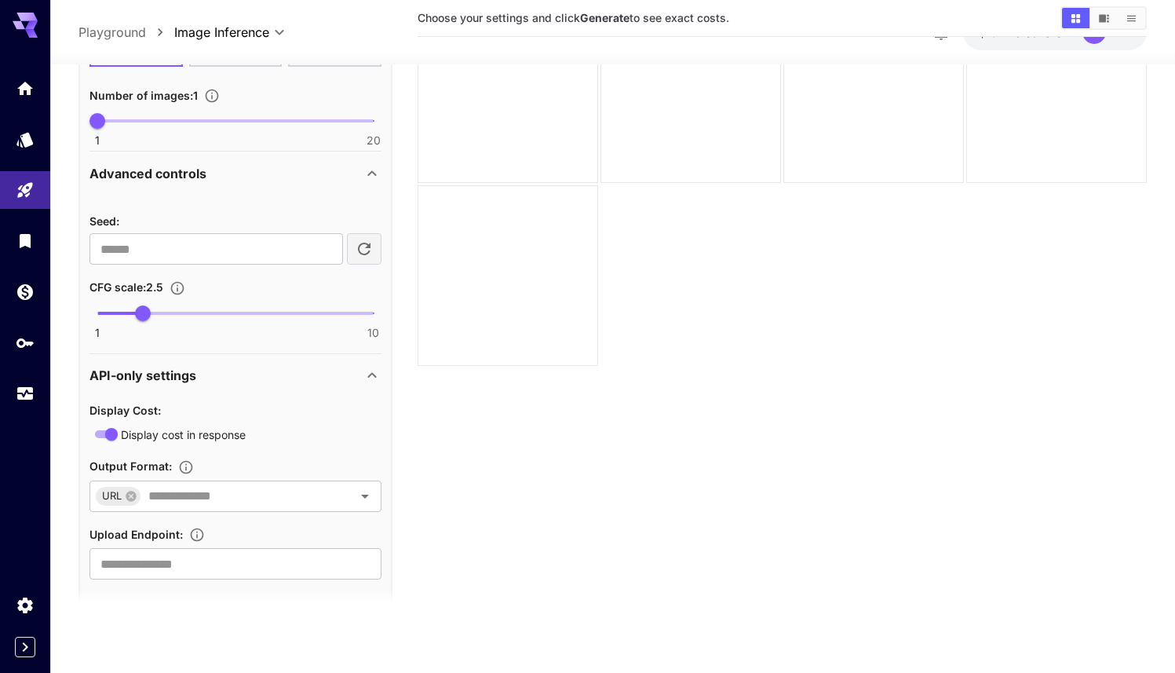
scroll to position [503, 0]
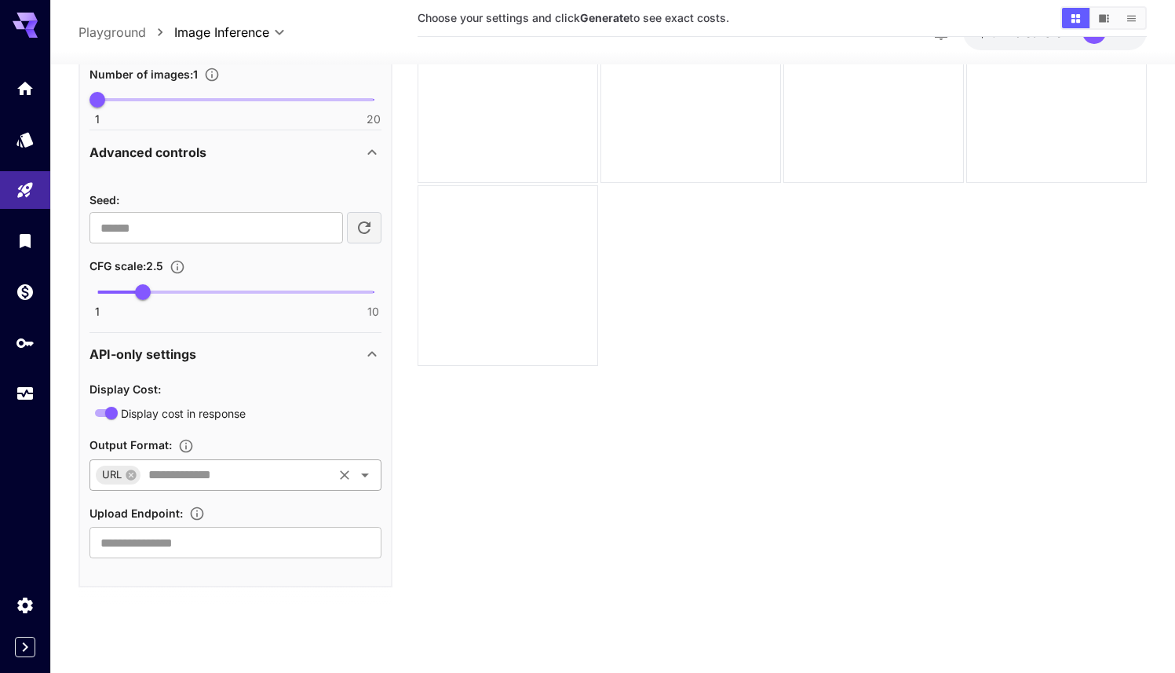
click at [356, 466] on icon "Open" at bounding box center [365, 474] width 19 height 19
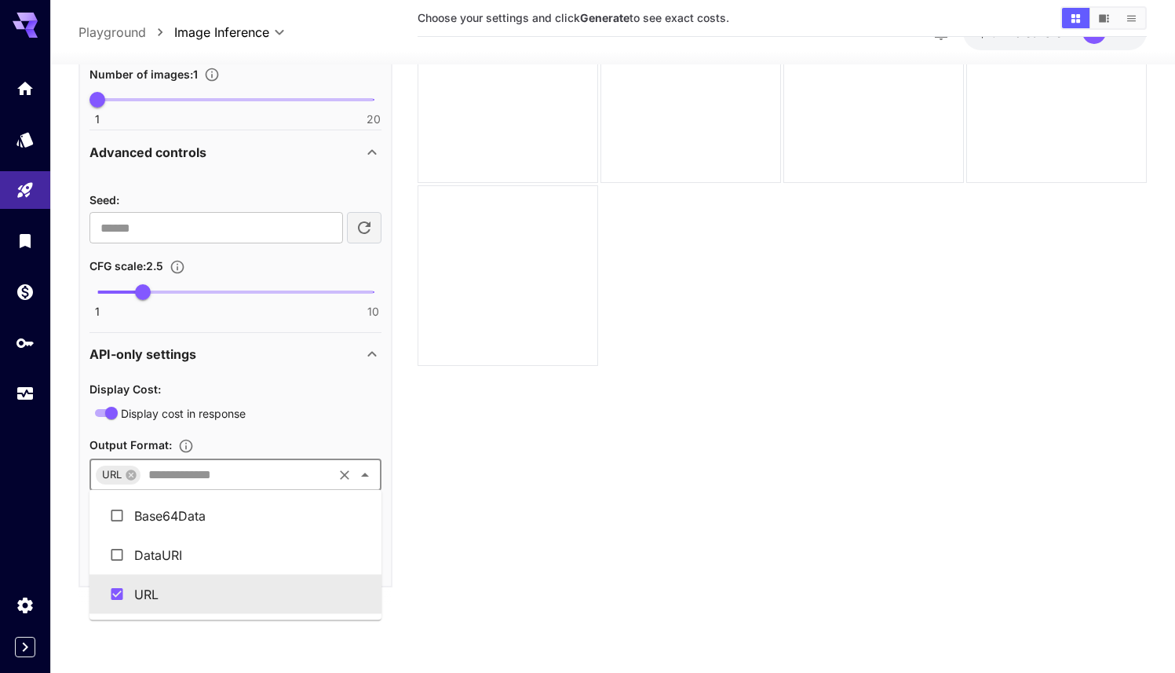
click at [443, 498] on section "Choose your settings and click Generate to see exact costs." at bounding box center [782, 289] width 729 height 673
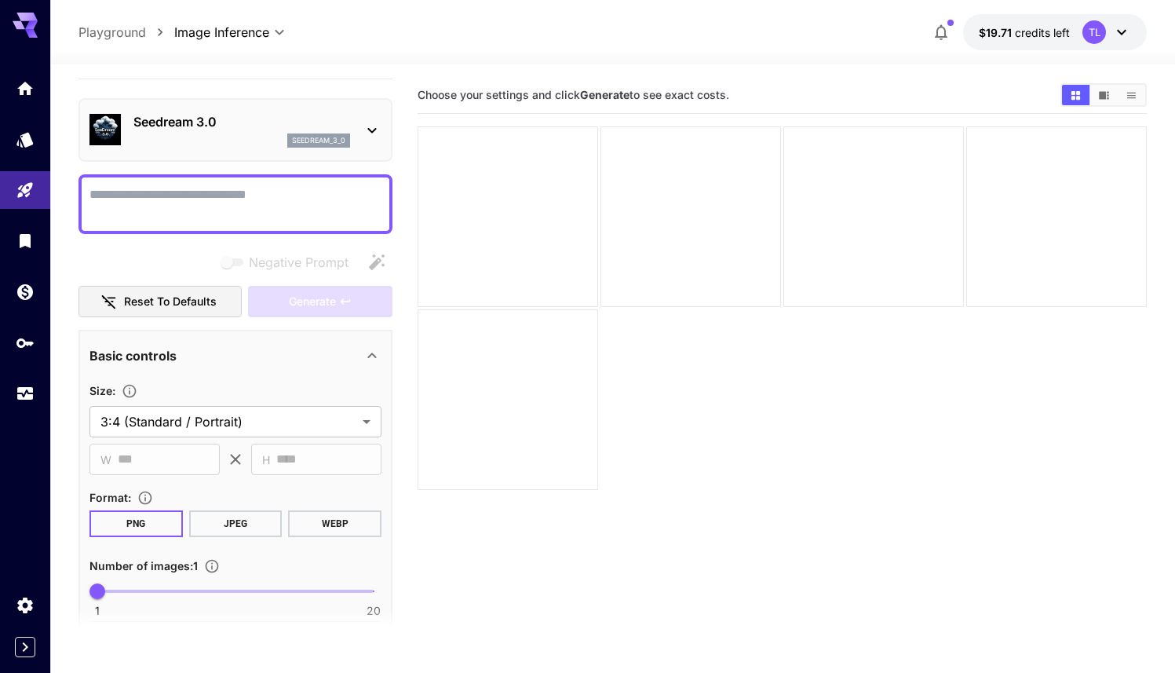
scroll to position [0, 0]
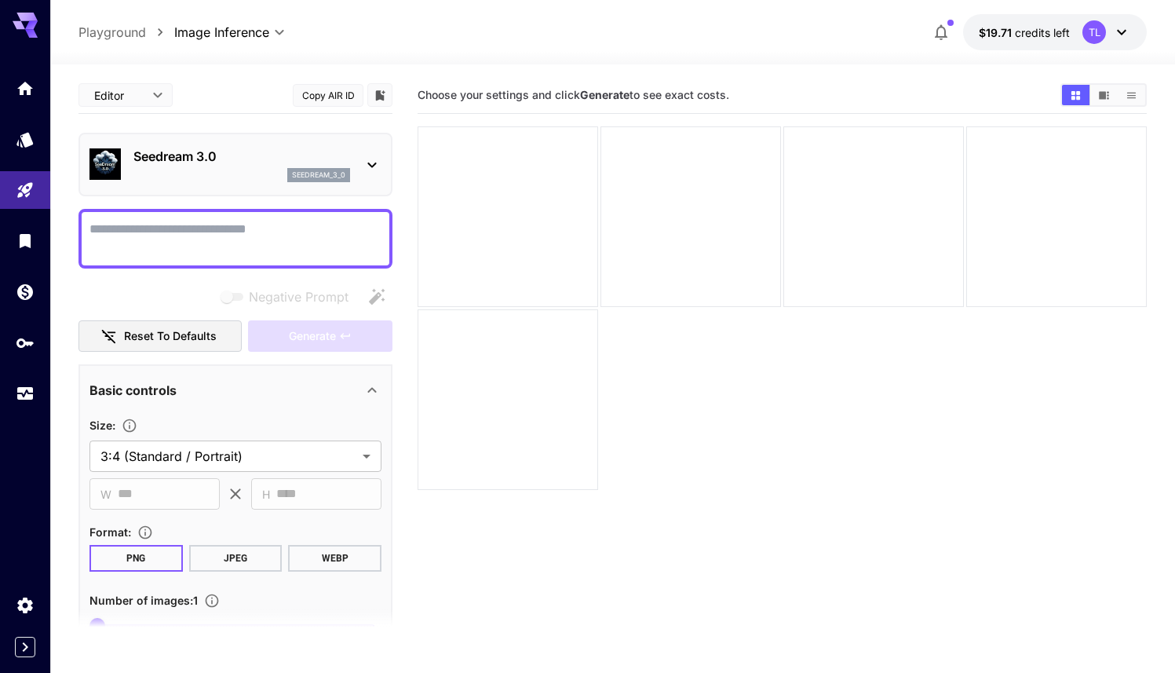
click at [193, 246] on textarea "Negative Prompt" at bounding box center [235, 239] width 292 height 38
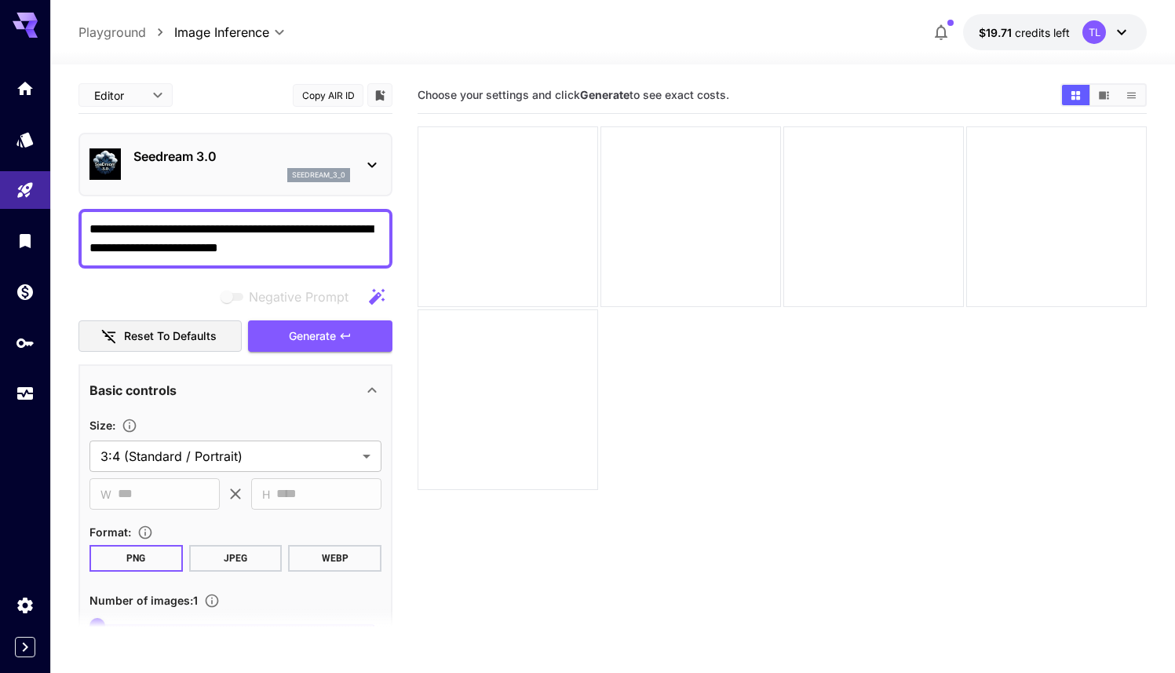
click at [177, 246] on textarea "**********" at bounding box center [235, 239] width 292 height 38
type textarea "**********"
click at [303, 343] on span "Generate" at bounding box center [312, 336] width 47 height 20
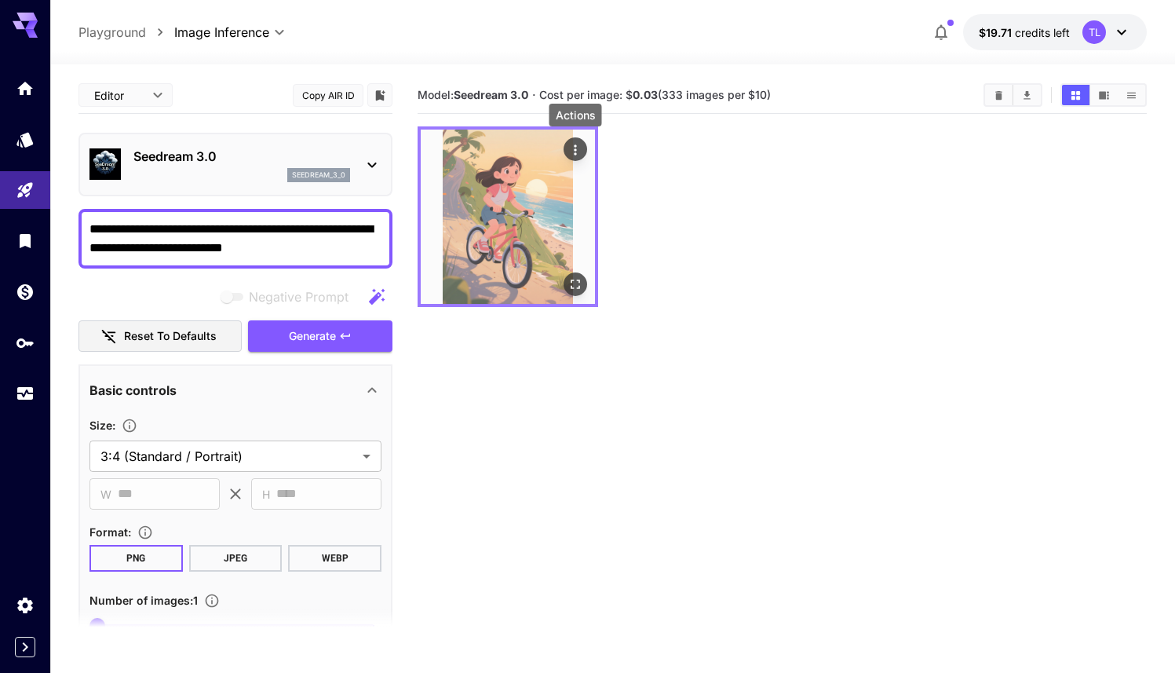
click at [577, 148] on icon "Actions" at bounding box center [575, 150] width 16 height 16
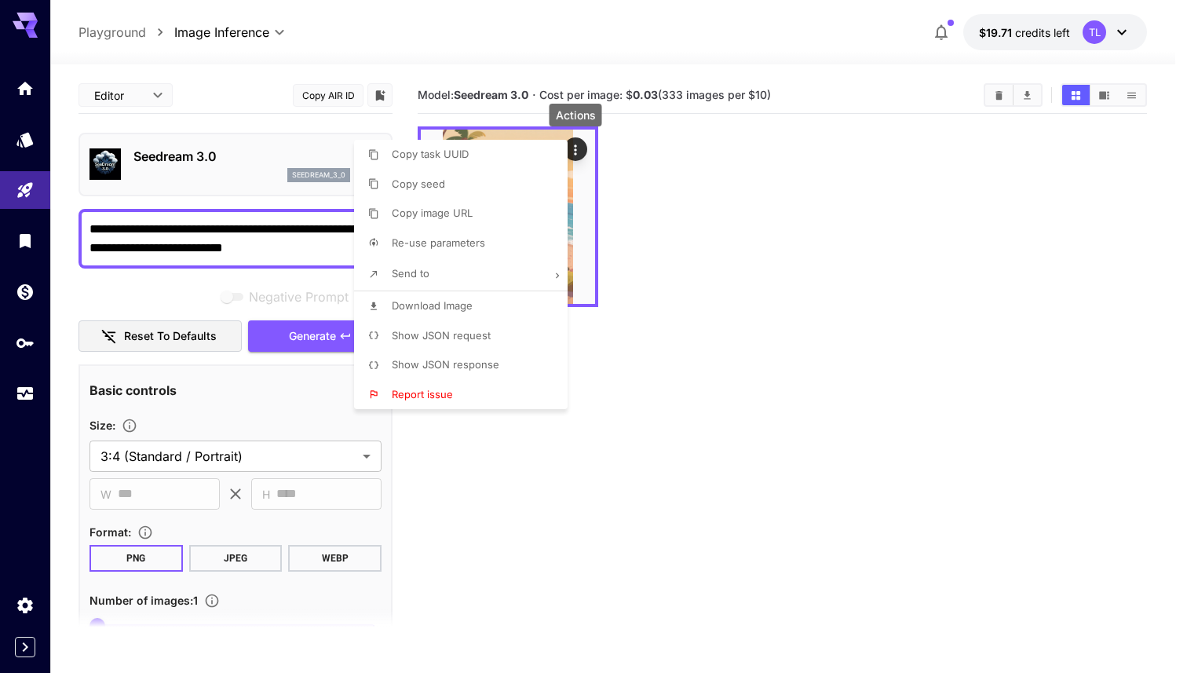
click at [487, 221] on li "Copy image URL" at bounding box center [465, 214] width 223 height 30
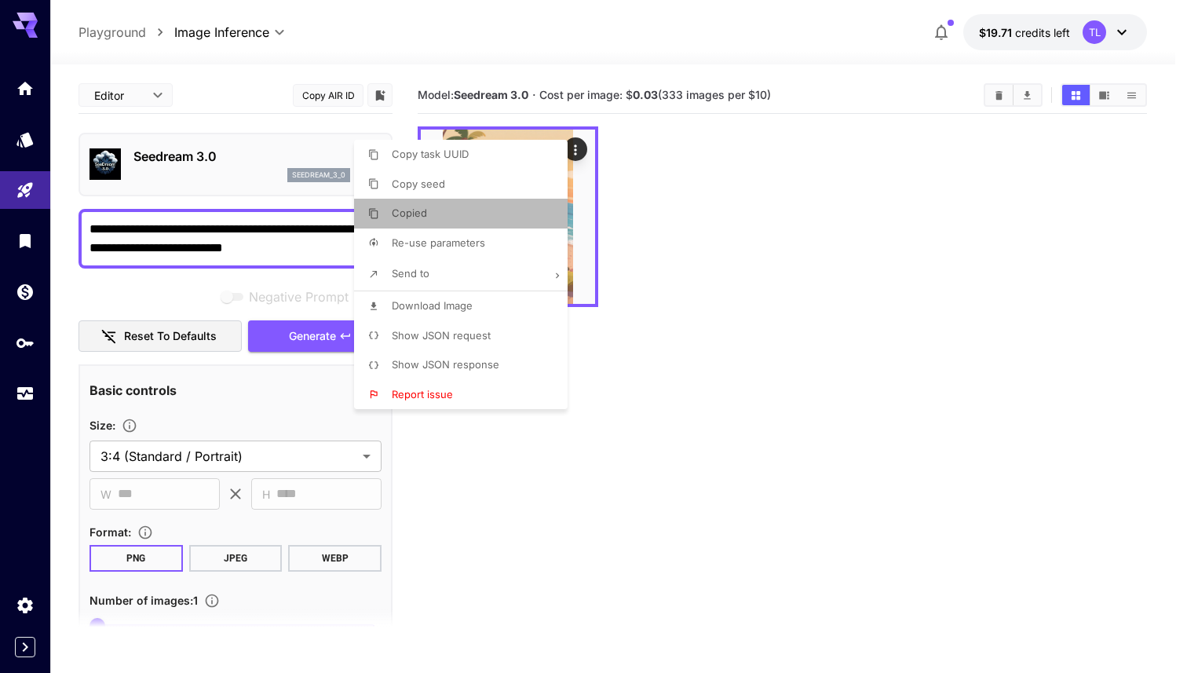
click at [487, 221] on li "Copied" at bounding box center [465, 214] width 223 height 30
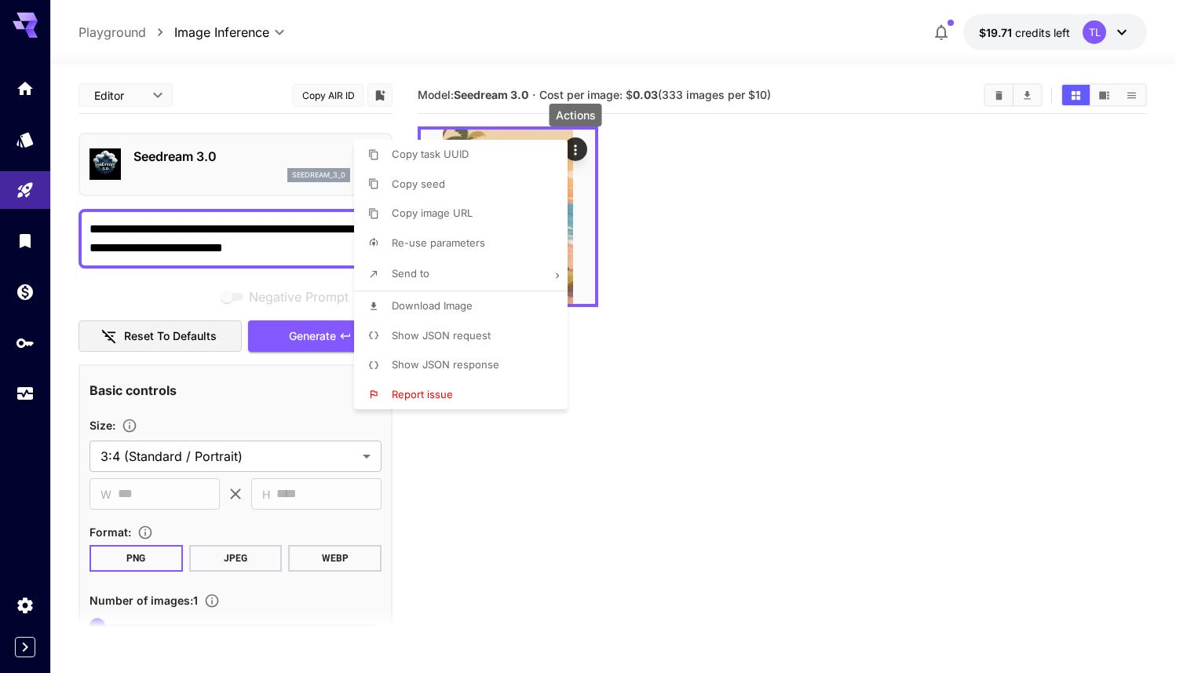
click at [877, 351] on div at bounding box center [593, 336] width 1187 height 673
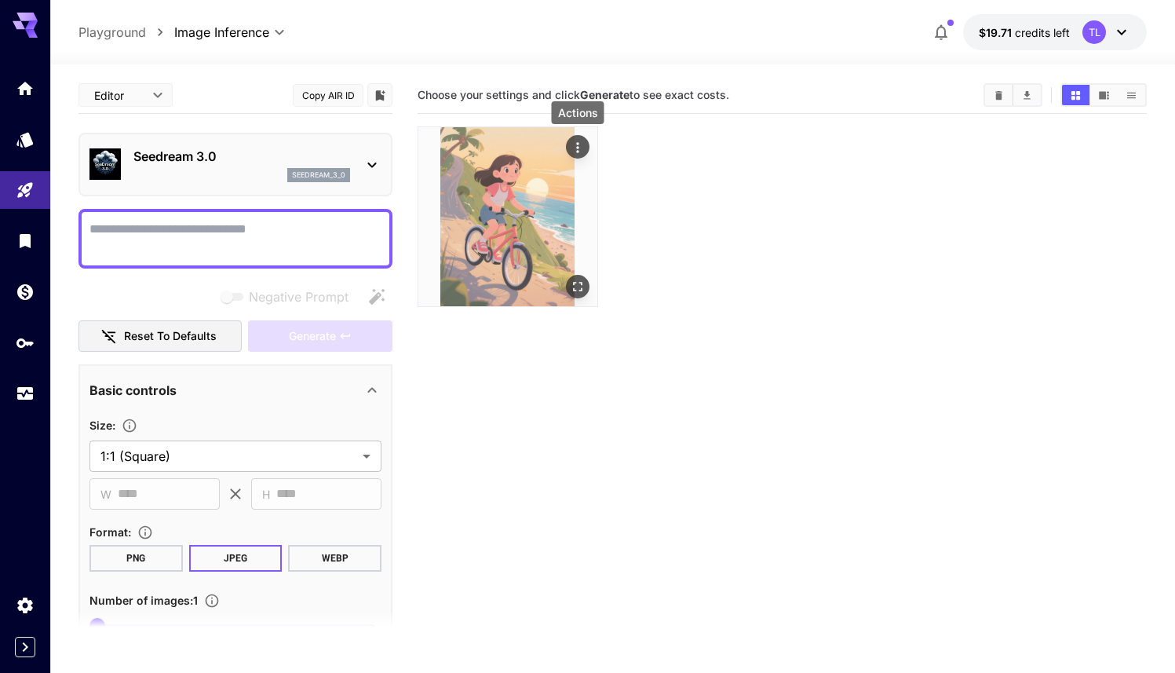
click at [578, 148] on icon "Actions" at bounding box center [577, 147] width 2 height 10
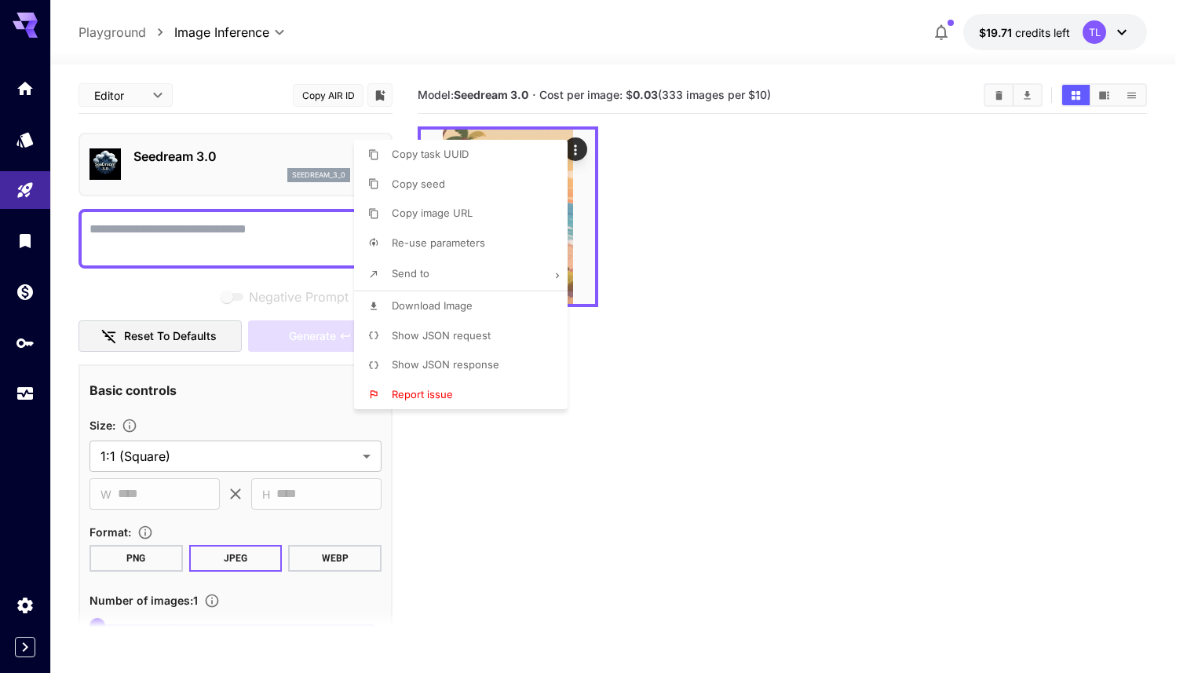
click at [622, 47] on div at bounding box center [593, 336] width 1187 height 673
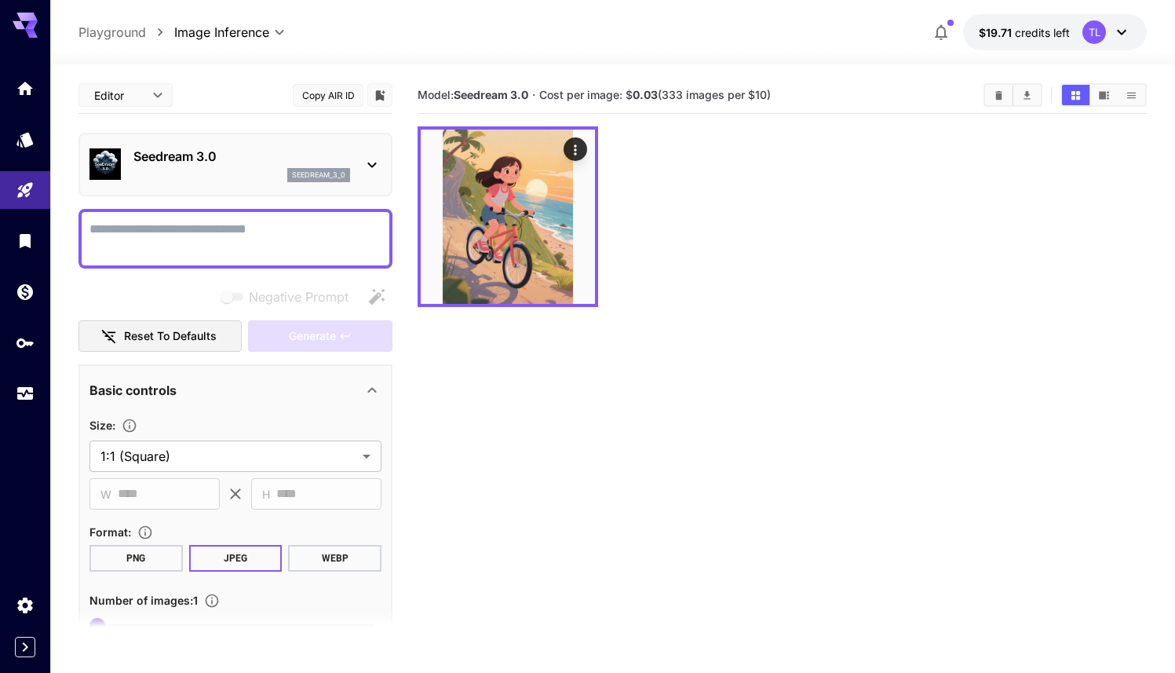
click at [1035, 40] on button "$19.71 credits left TL" at bounding box center [1055, 32] width 184 height 36
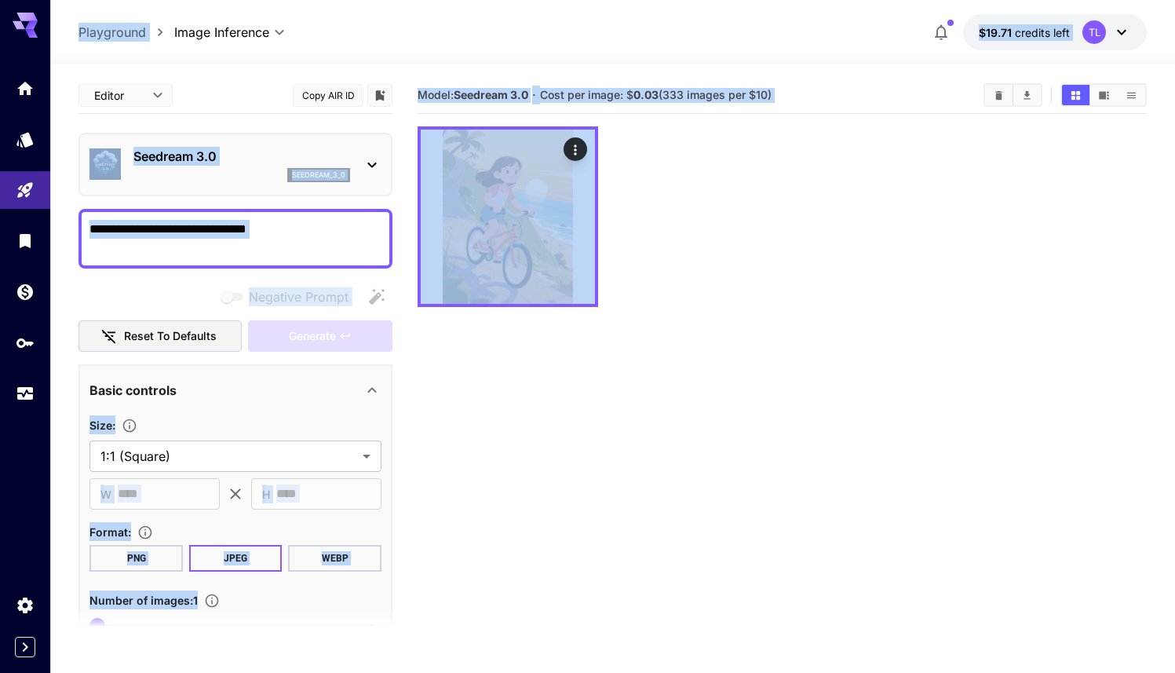
click at [1035, 38] on span "credits left" at bounding box center [1042, 32] width 55 height 13
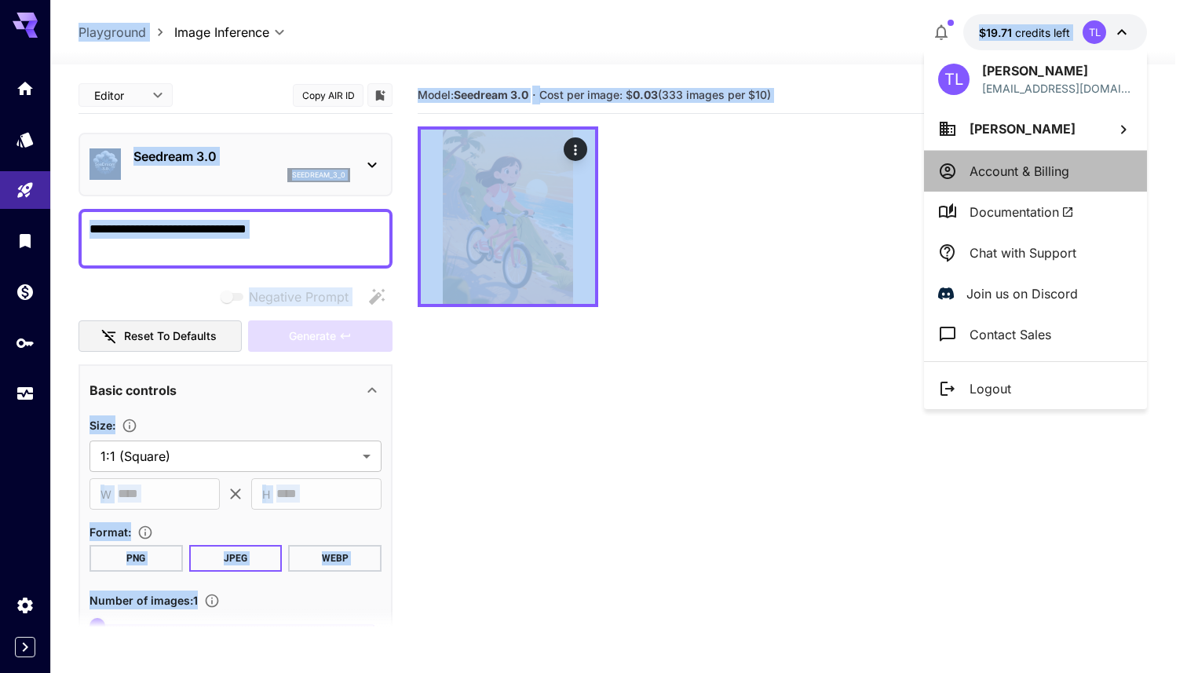
click at [1003, 177] on p "Account & Billing" at bounding box center [1019, 171] width 100 height 19
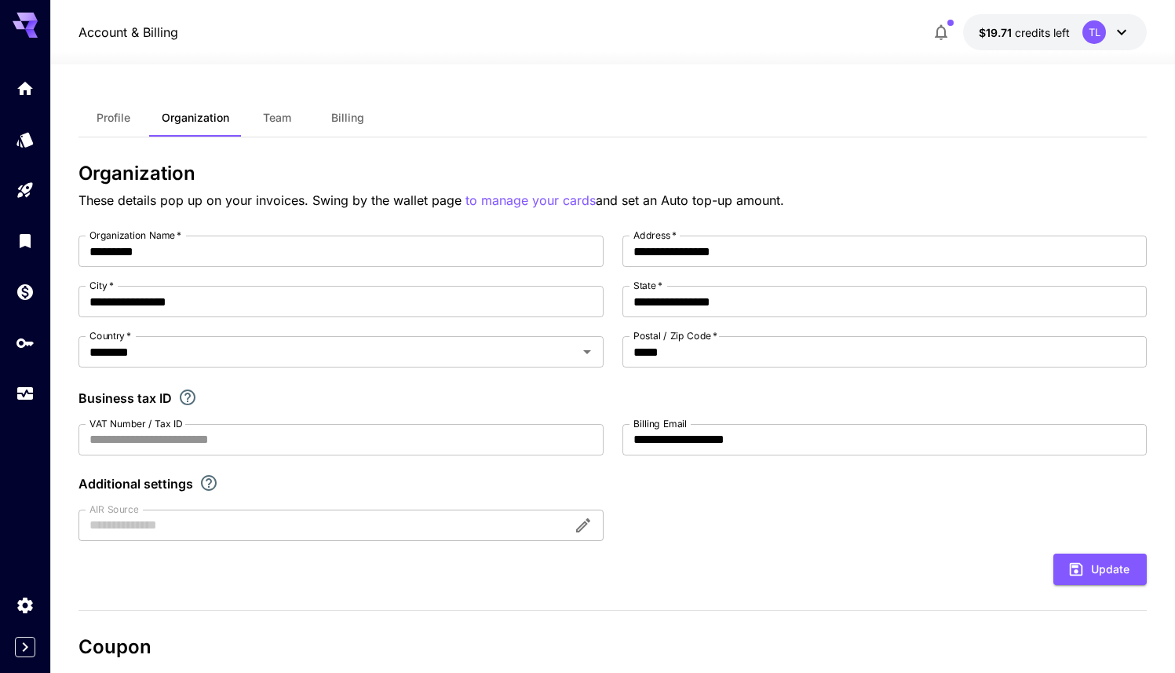
click at [291, 124] on button "Team" at bounding box center [277, 118] width 71 height 38
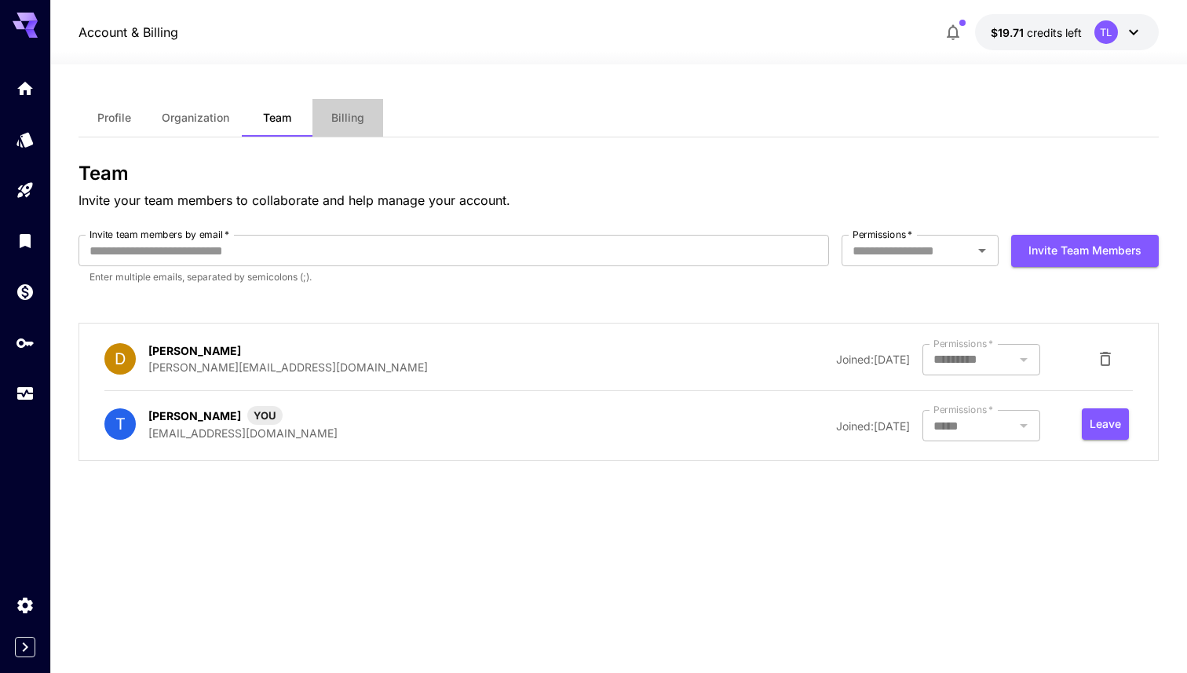
click at [359, 126] on button "Billing" at bounding box center [347, 118] width 71 height 38
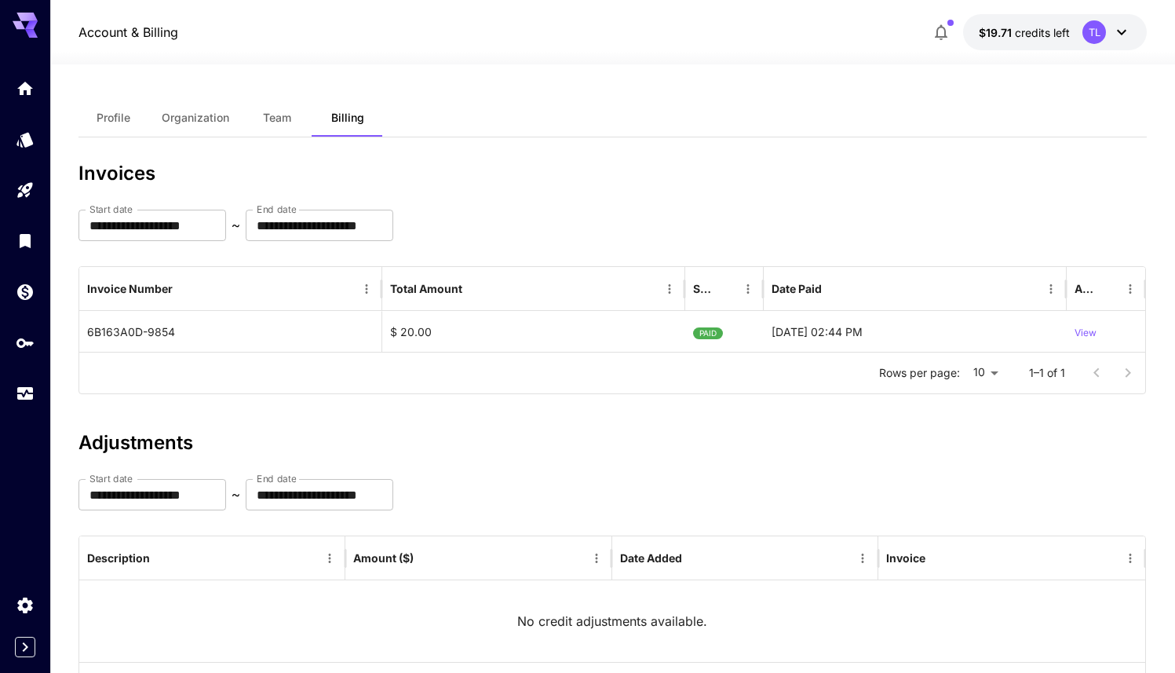
click at [95, 109] on button "Profile" at bounding box center [113, 118] width 71 height 38
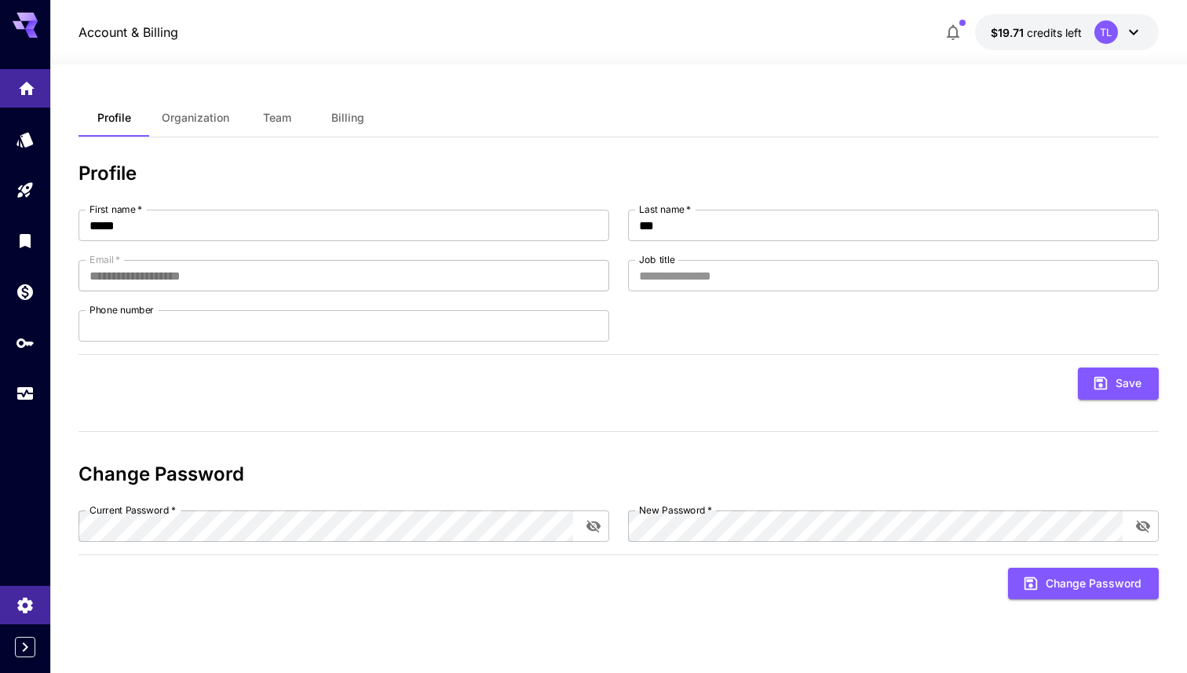
click at [27, 100] on link at bounding box center [25, 88] width 50 height 38
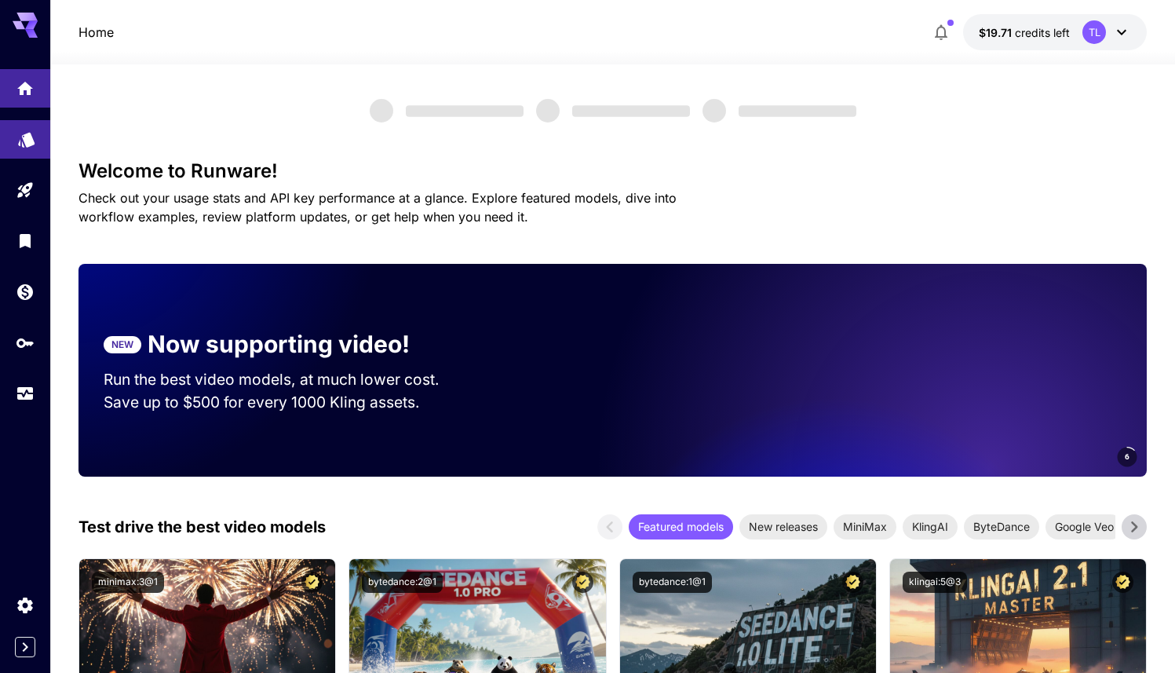
click at [24, 148] on link at bounding box center [25, 139] width 50 height 38
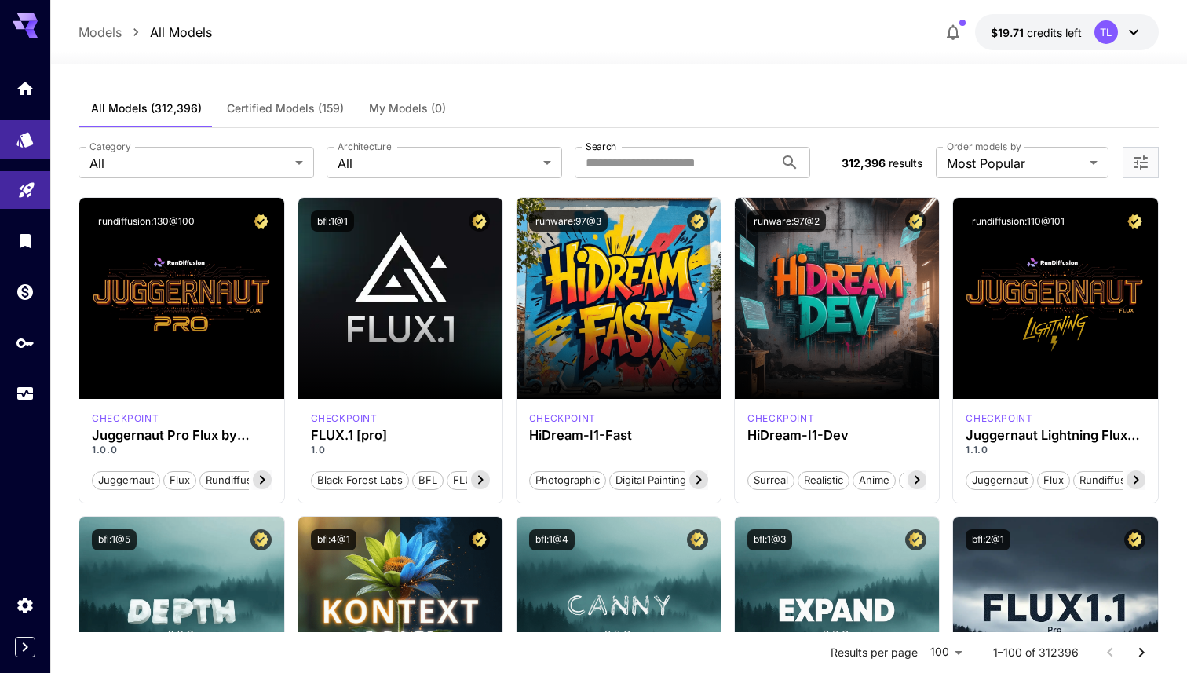
click at [33, 188] on icon "Playground" at bounding box center [26, 186] width 19 height 19
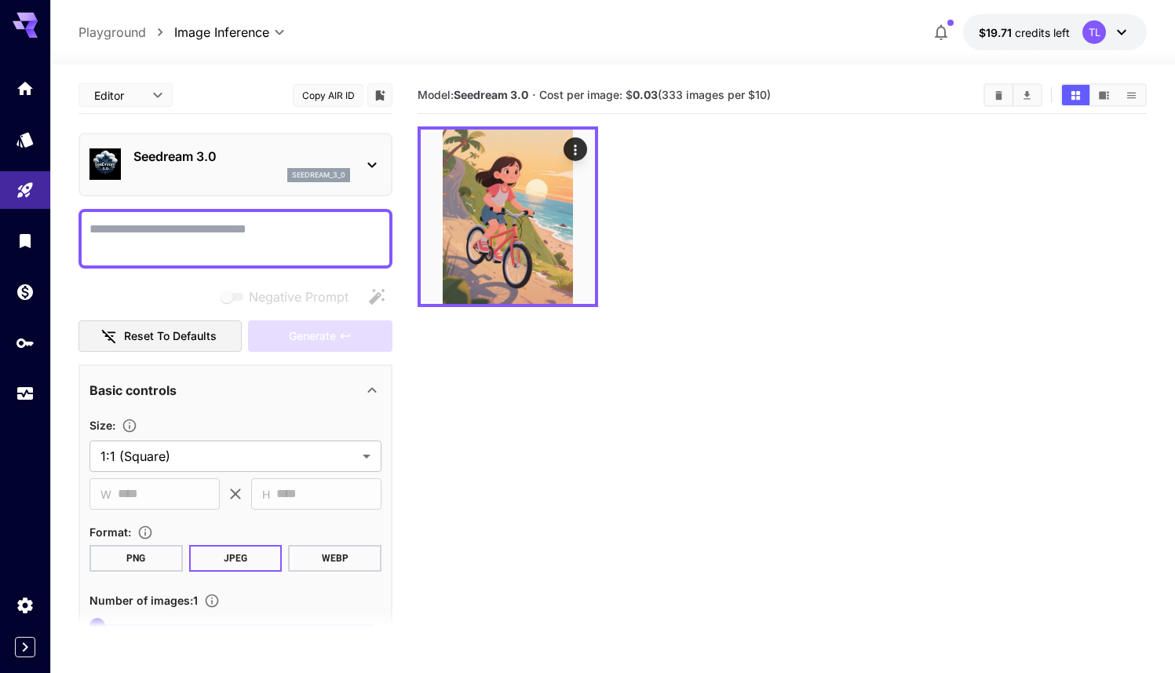
click at [707, 515] on section "Model: Seedream 3.0 · Cost per image: $ 0.03 (333 images per $10)" at bounding box center [782, 413] width 729 height 673
click at [26, 232] on icon "Library" at bounding box center [26, 236] width 11 height 14
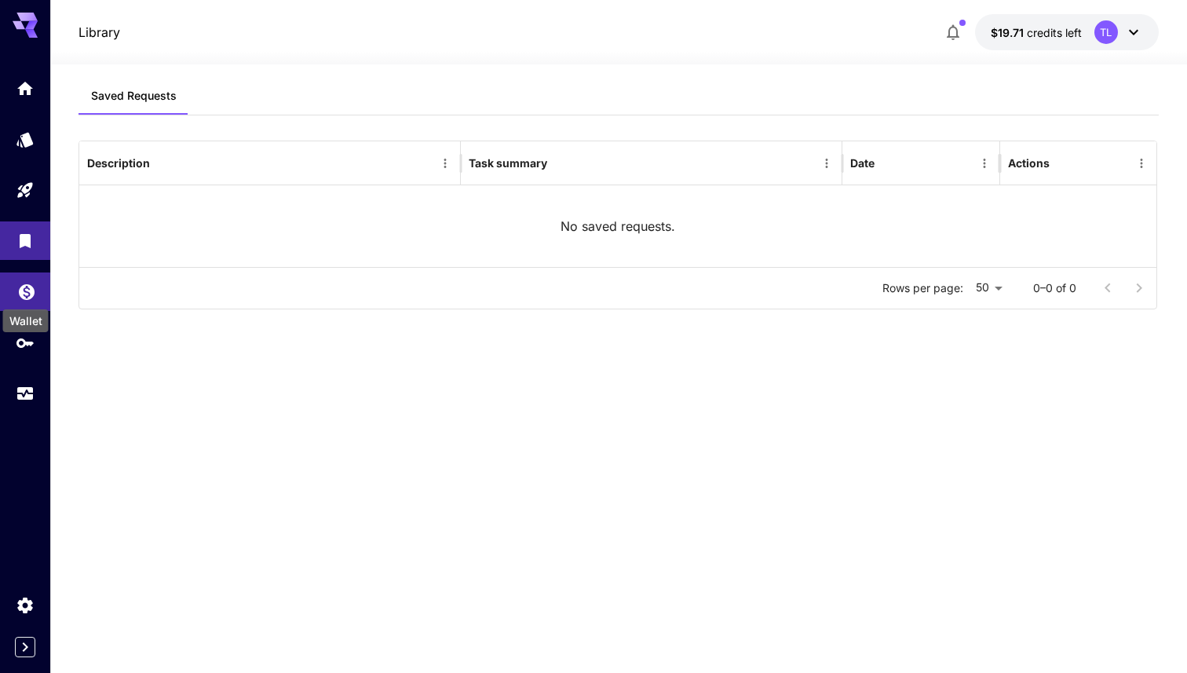
click at [29, 295] on icon "Wallet" at bounding box center [26, 287] width 19 height 19
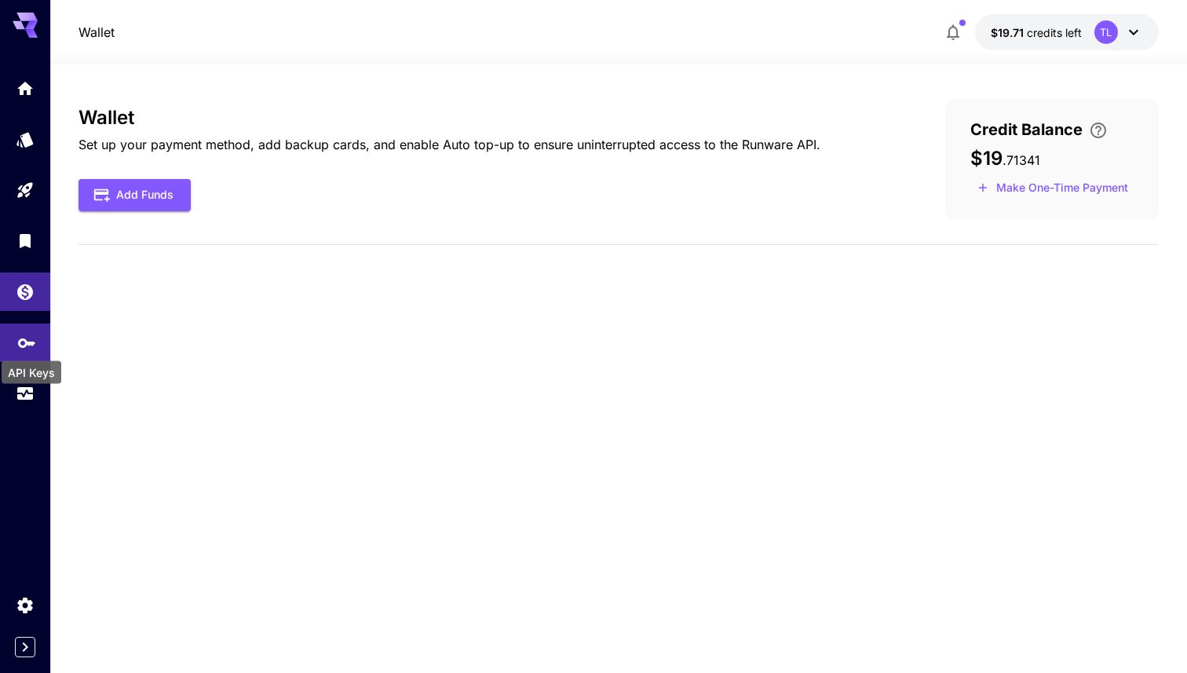
click at [27, 357] on div "API Keys" at bounding box center [31, 367] width 63 height 35
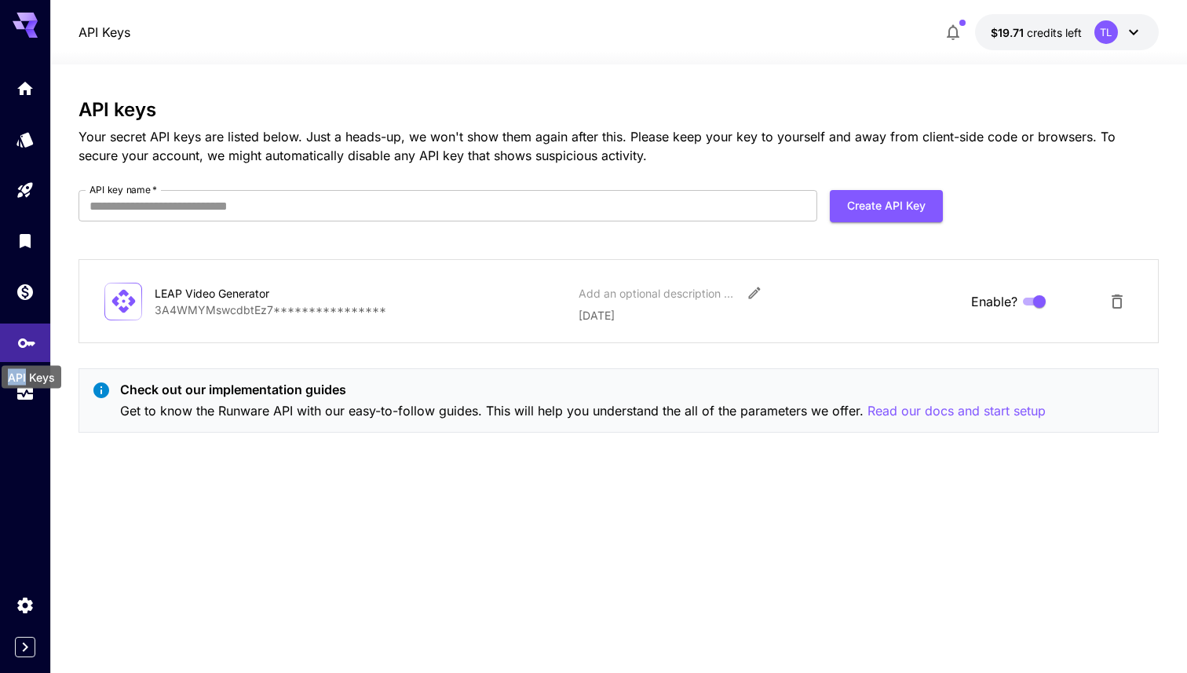
click at [27, 357] on div "API Keys" at bounding box center [31, 372] width 63 height 35
click at [24, 304] on link at bounding box center [25, 291] width 50 height 38
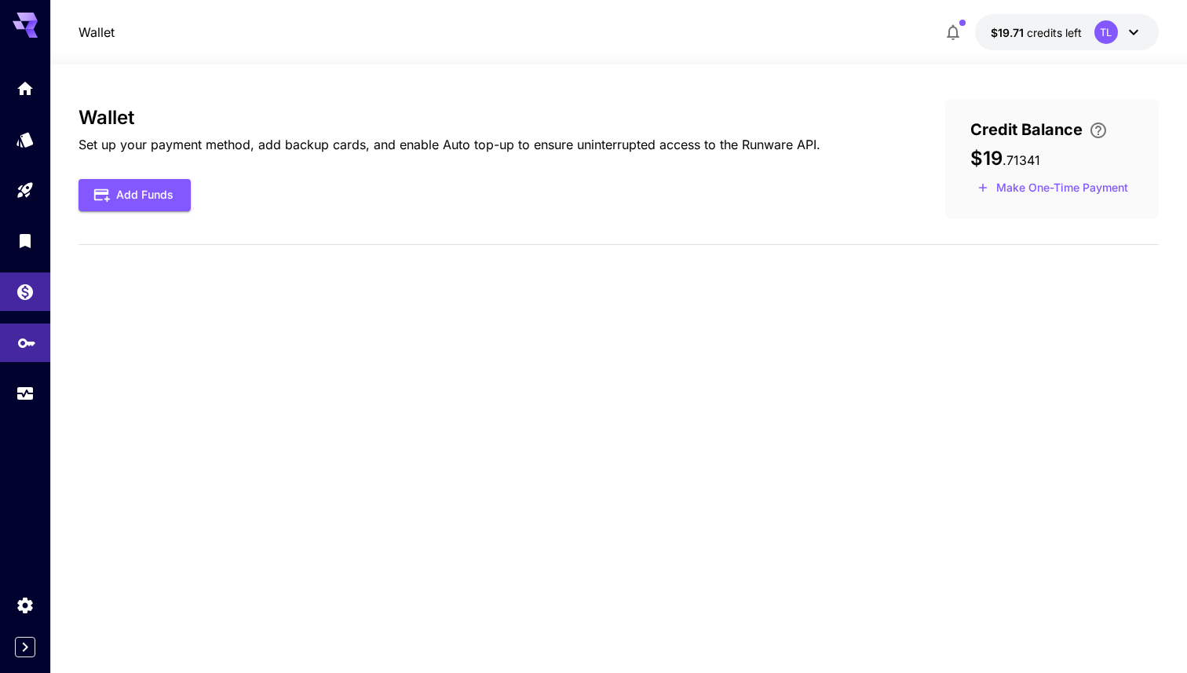
click at [23, 352] on link at bounding box center [25, 342] width 50 height 38
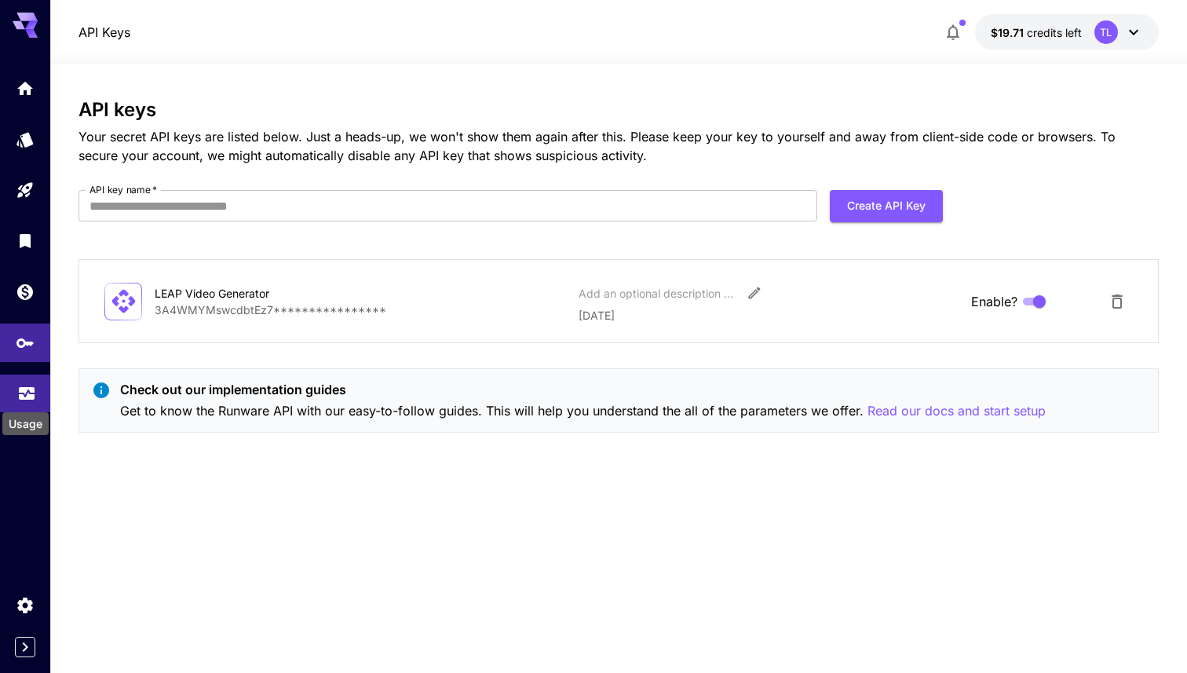
click at [28, 388] on icon "Usage" at bounding box center [26, 388] width 19 height 19
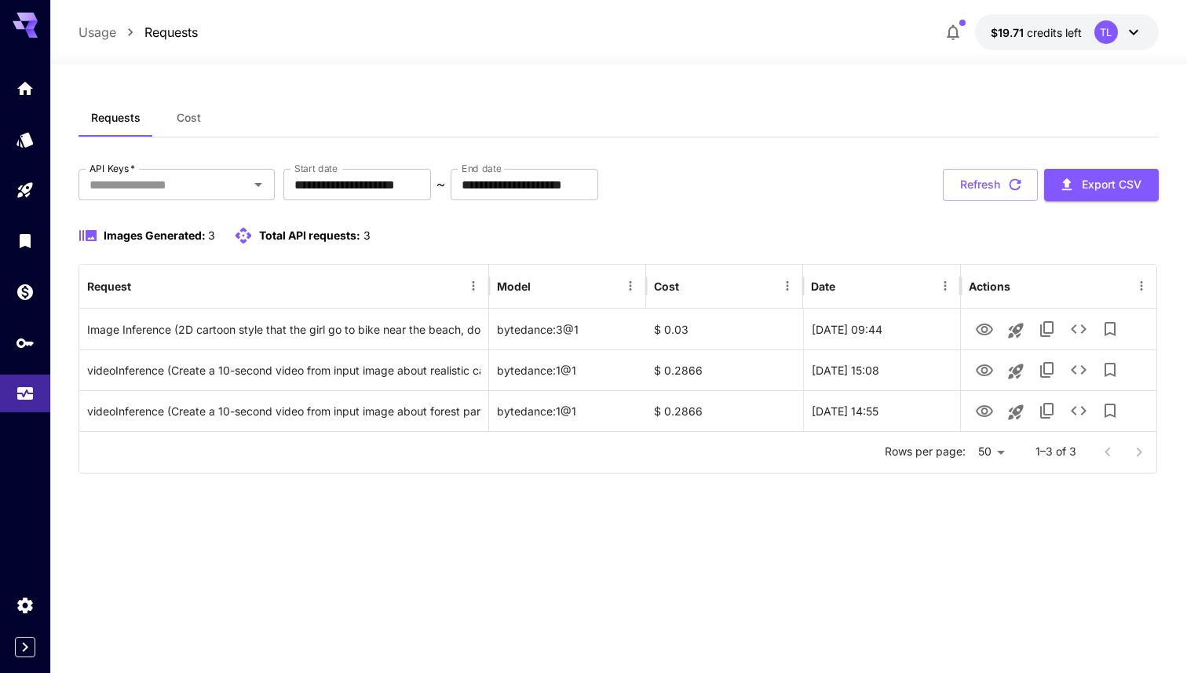
click at [109, 33] on p "Usage" at bounding box center [97, 32] width 38 height 19
click at [31, 87] on icon "Home" at bounding box center [27, 83] width 16 height 13
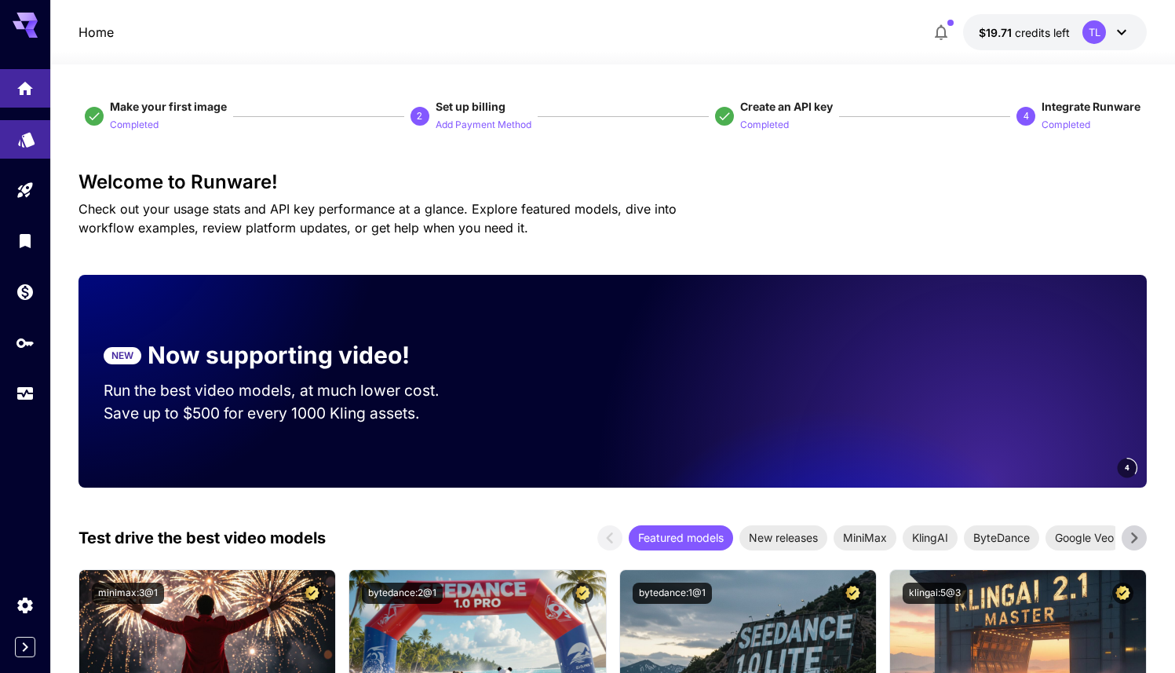
click at [38, 139] on link at bounding box center [25, 139] width 50 height 38
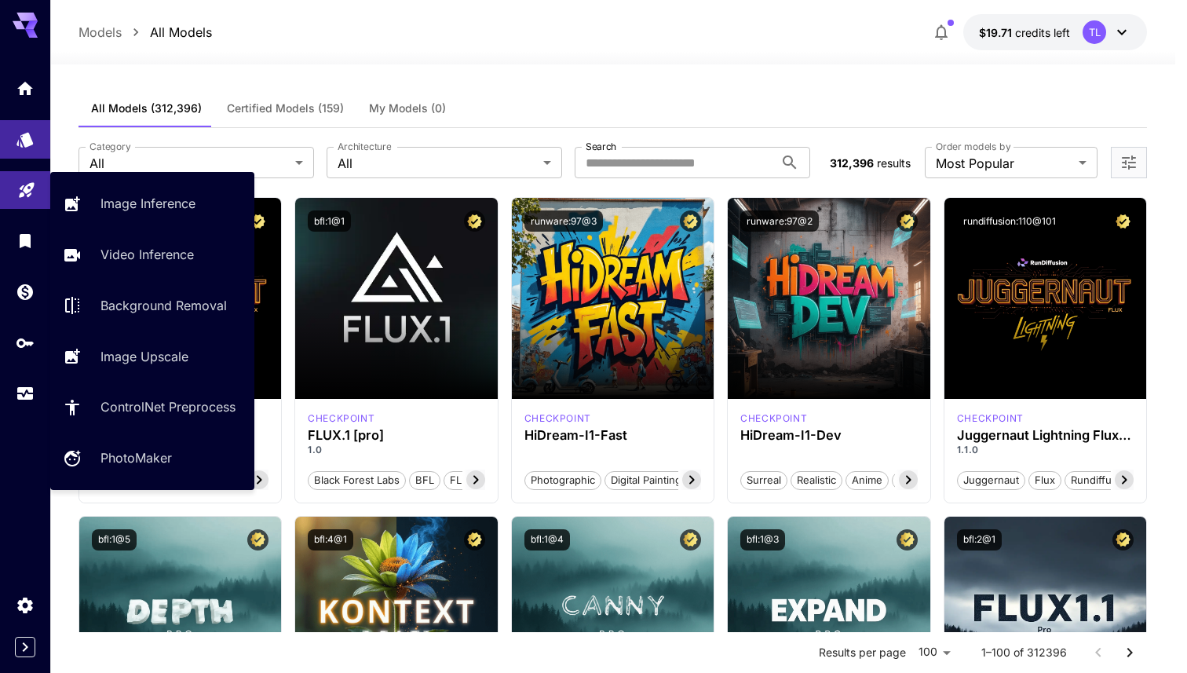
click at [13, 184] on link at bounding box center [25, 190] width 50 height 38
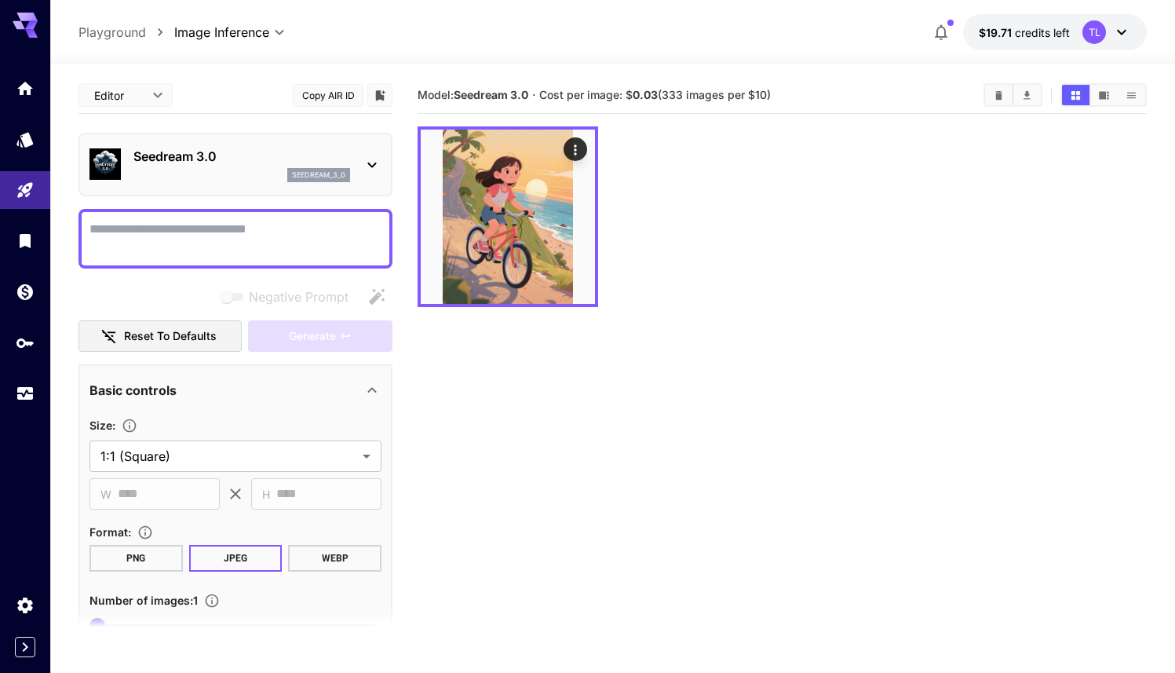
click at [212, 157] on p "Seedream 3.0" at bounding box center [241, 156] width 217 height 19
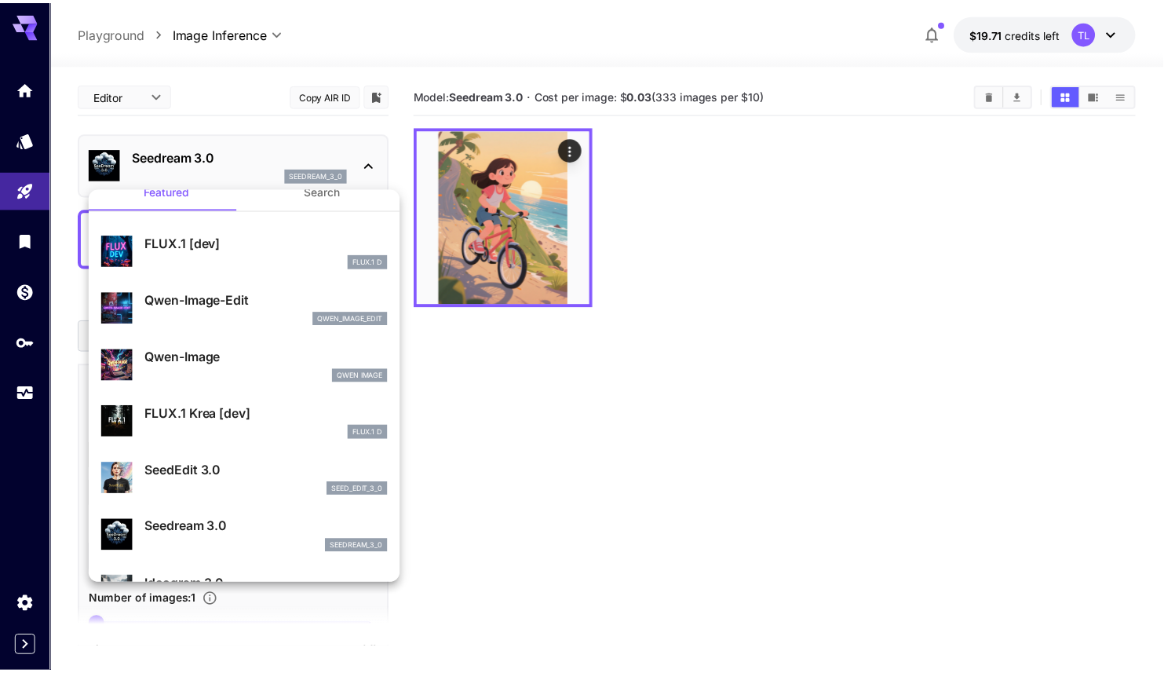
scroll to position [226, 0]
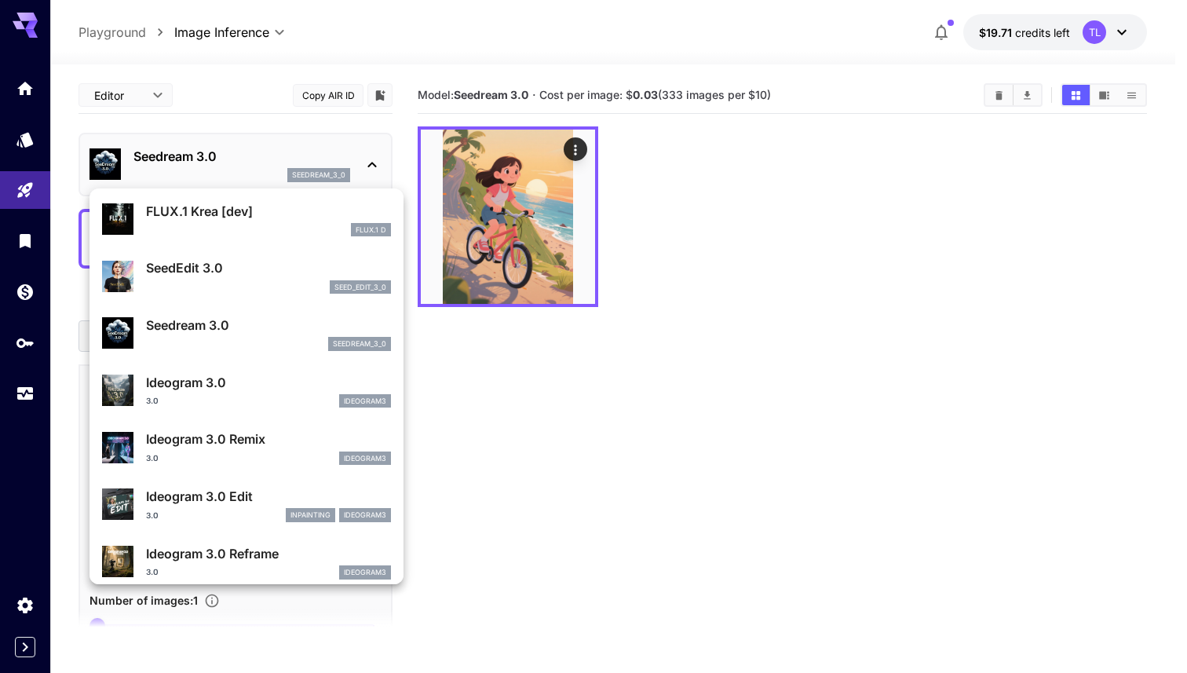
click at [975, 247] on div at bounding box center [593, 336] width 1187 height 673
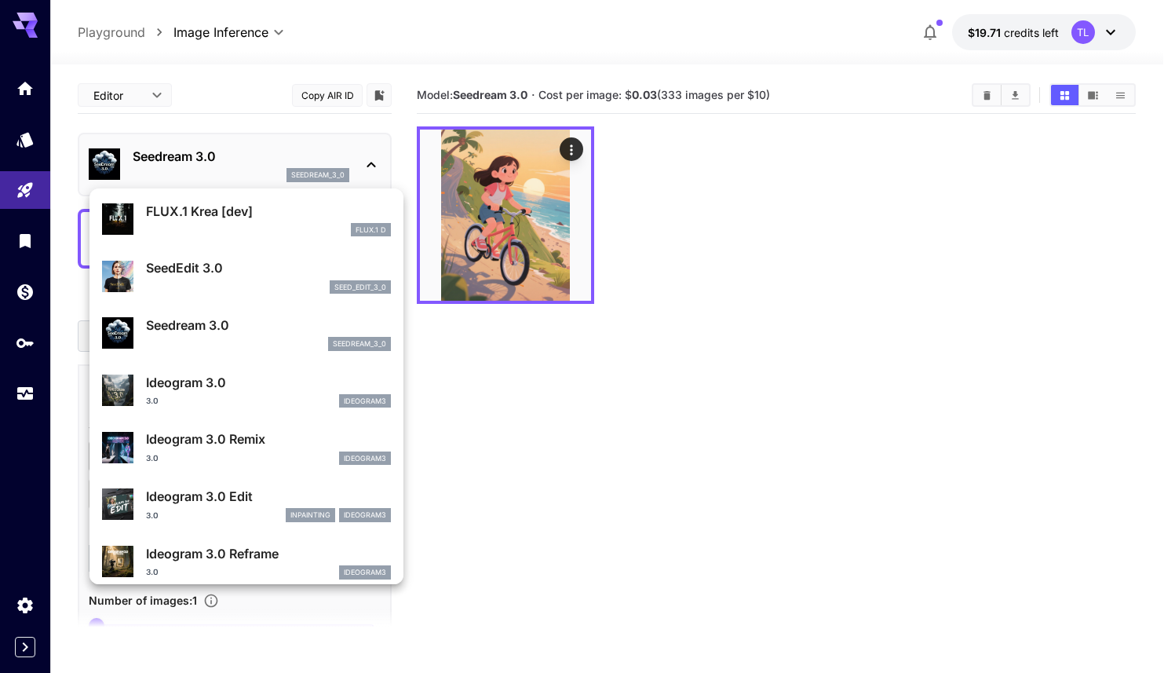
click at [975, 247] on div at bounding box center [587, 336] width 1175 height 673
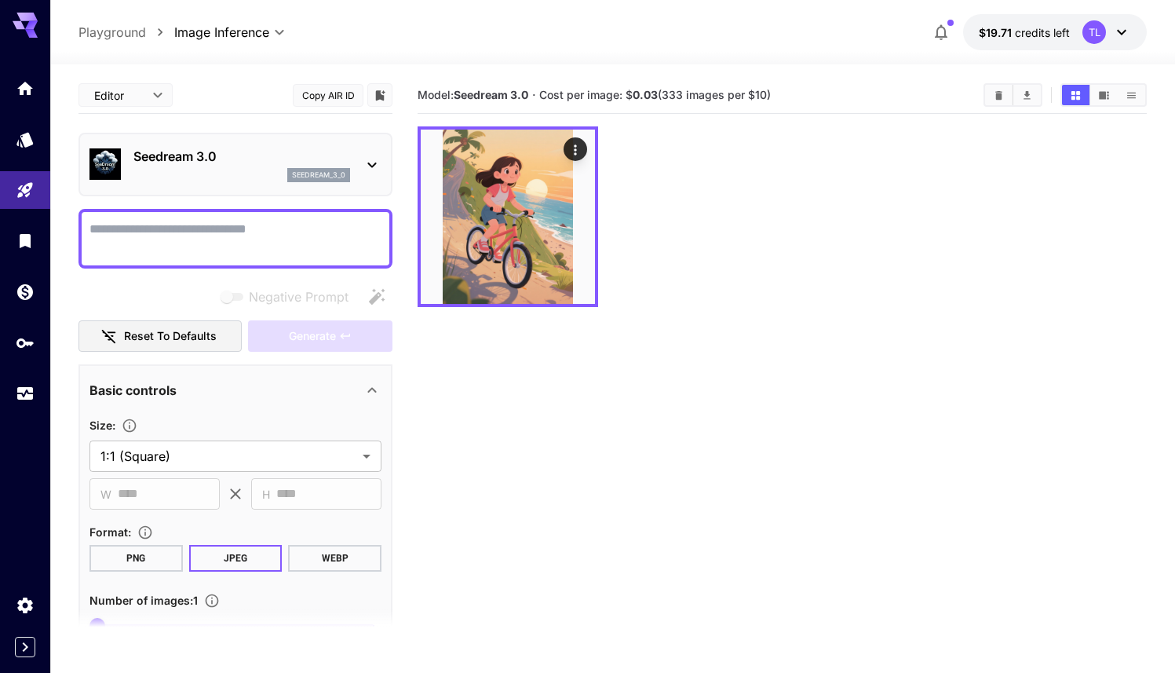
click at [176, 553] on button "PNG" at bounding box center [135, 558] width 93 height 27
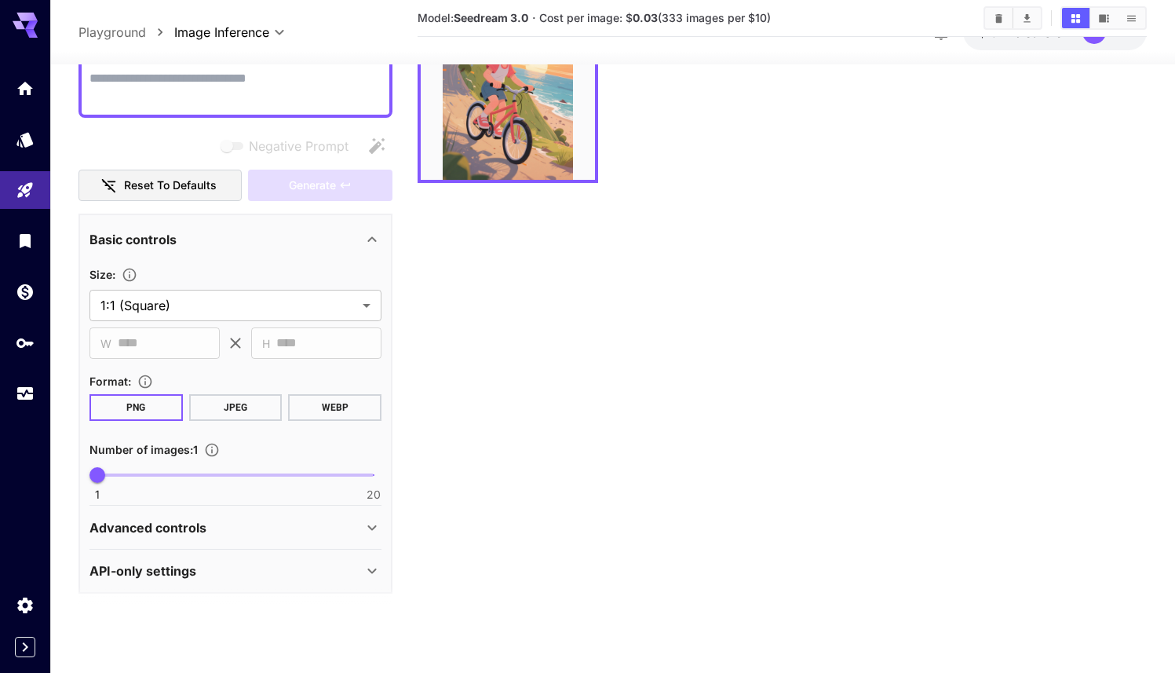
scroll to position [134, 0]
